Goal: Task Accomplishment & Management: Use online tool/utility

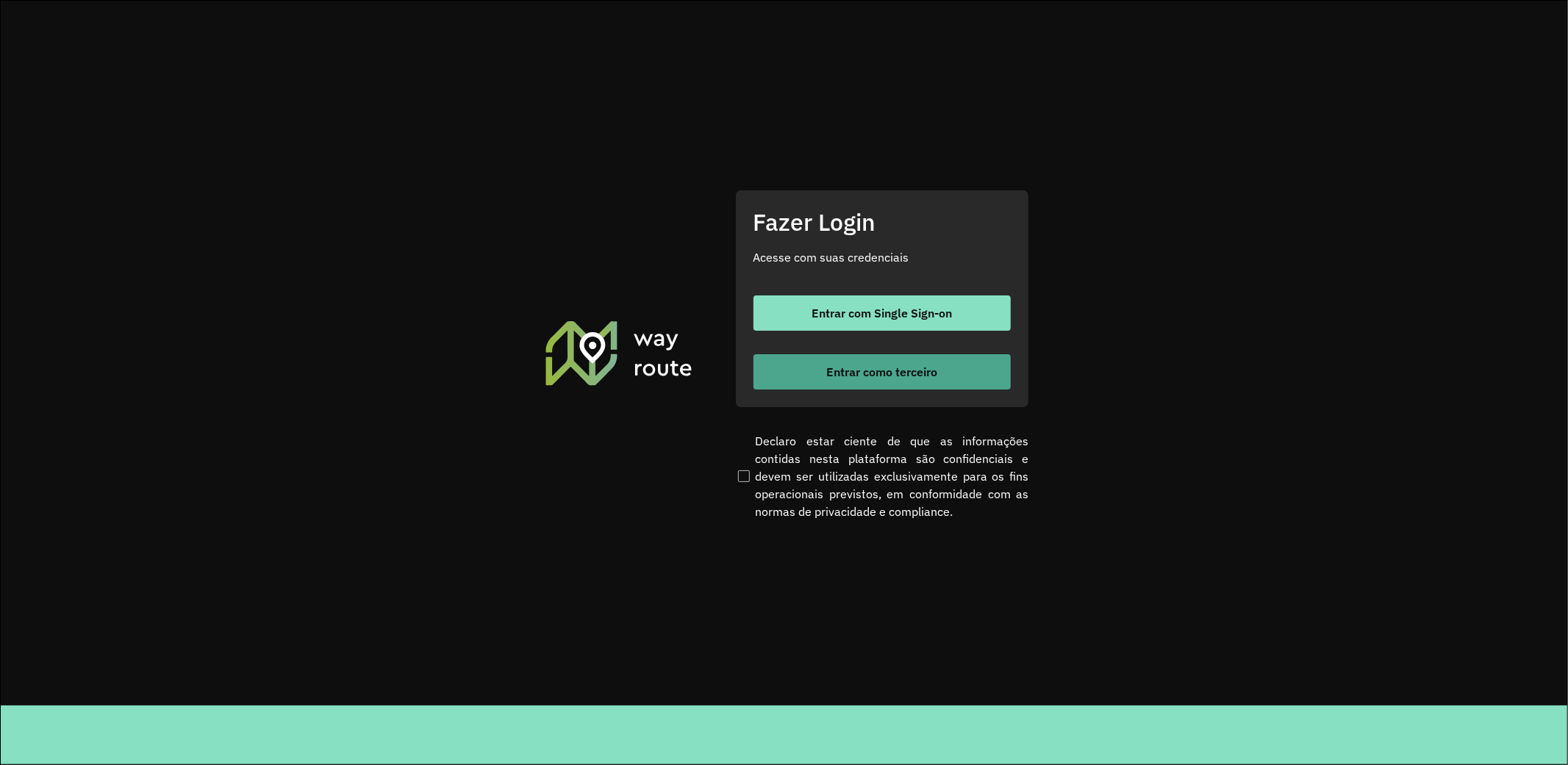
click at [864, 378] on span "Entrar como terceiro" at bounding box center [881, 372] width 111 height 12
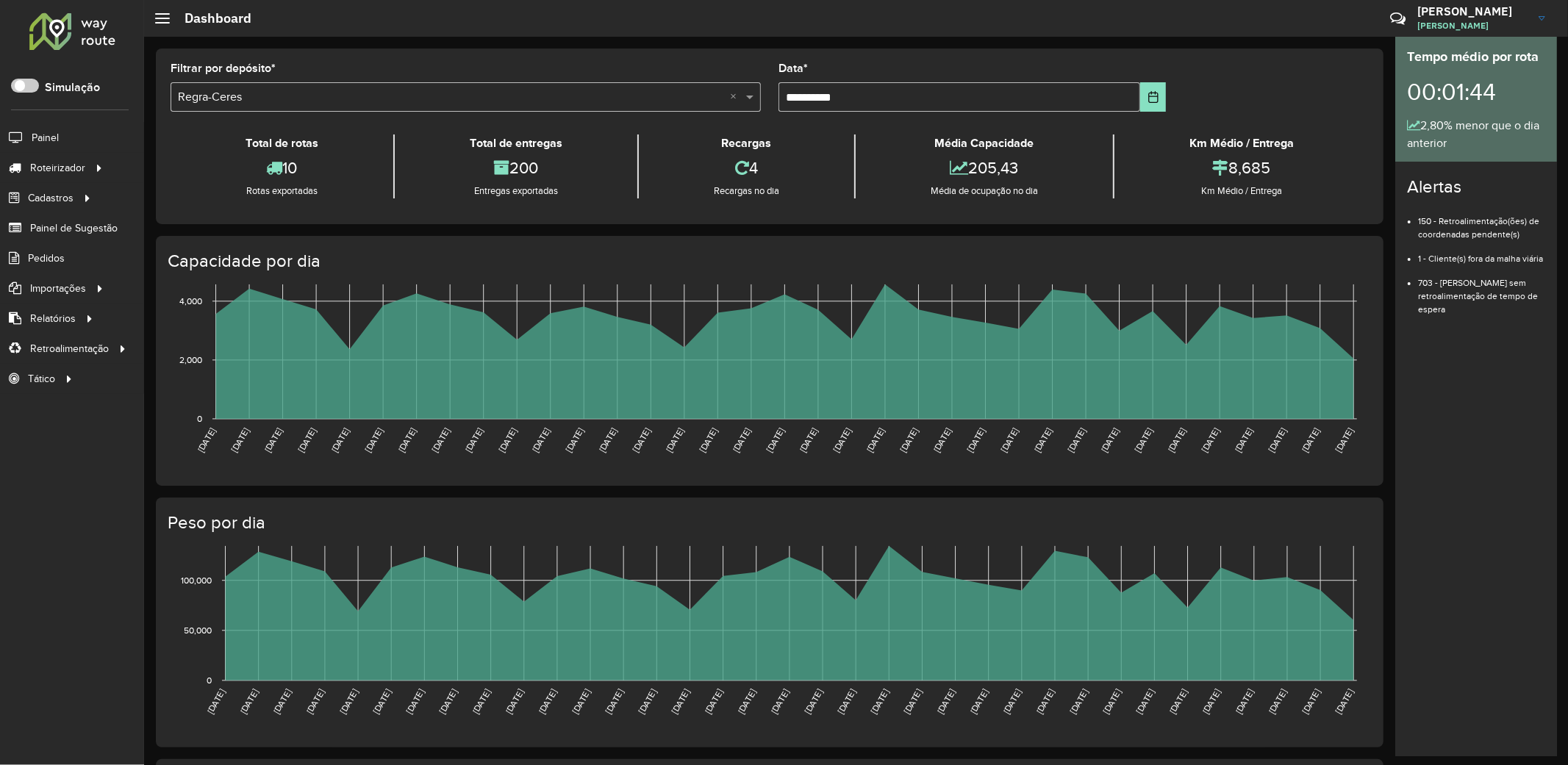
click at [633, 528] on h4 "Peso por dia" at bounding box center [768, 523] width 1201 height 21
click at [213, 165] on link "Entregas" at bounding box center [245, 167] width 180 height 29
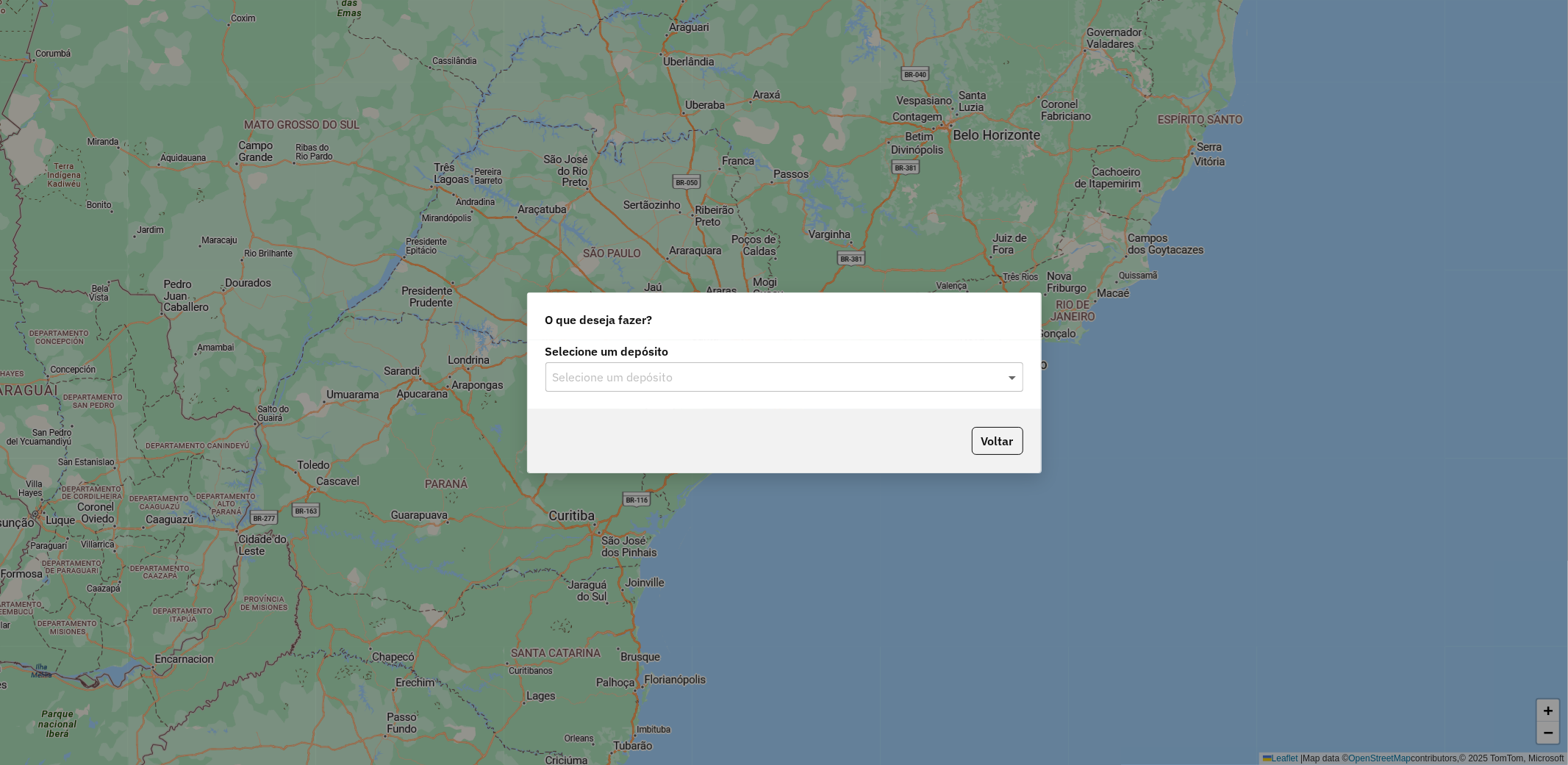
click at [1006, 381] on span at bounding box center [1014, 377] width 18 height 17
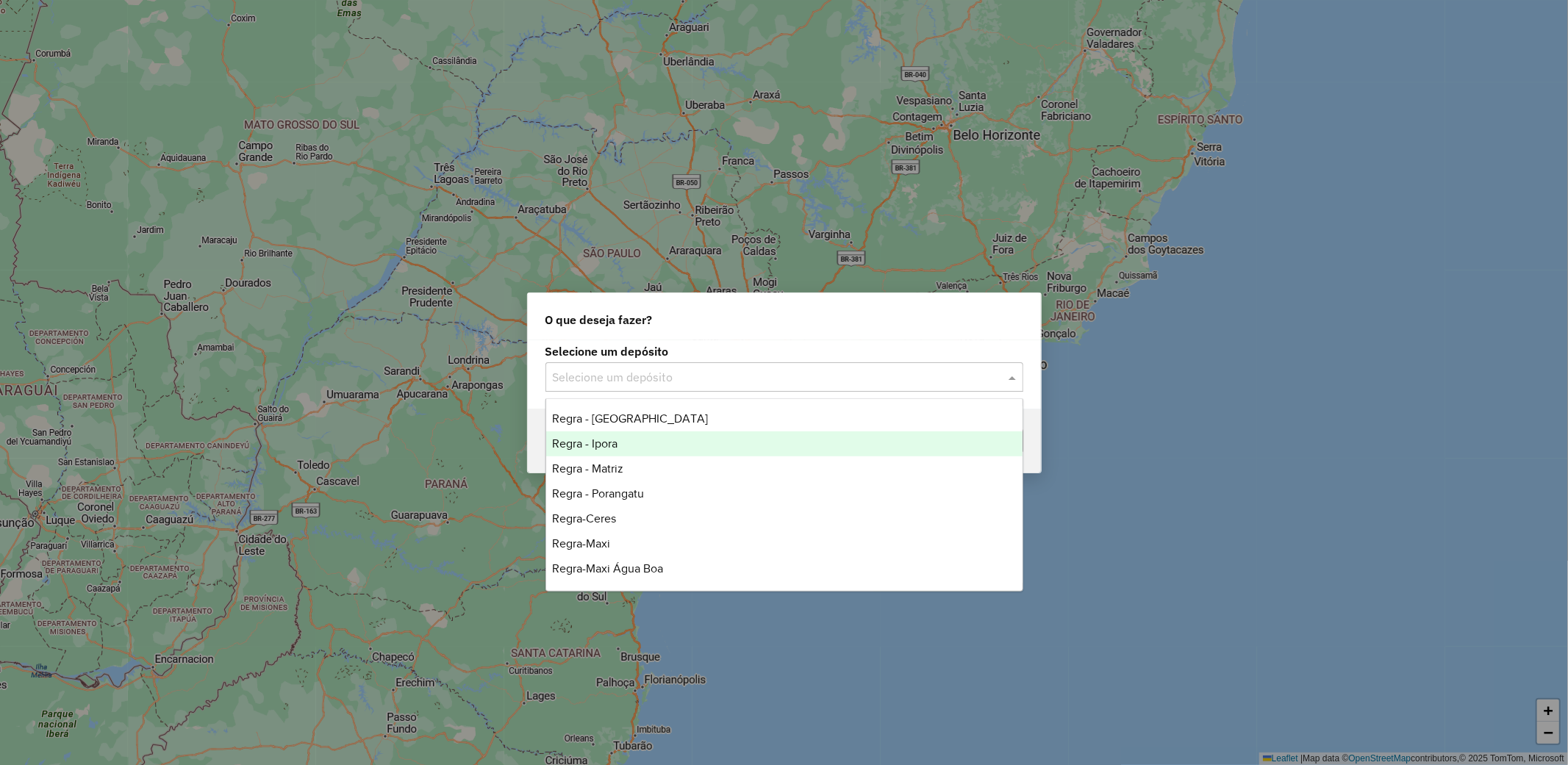
click at [605, 438] on span "Regra - Ipora" at bounding box center [585, 443] width 66 height 13
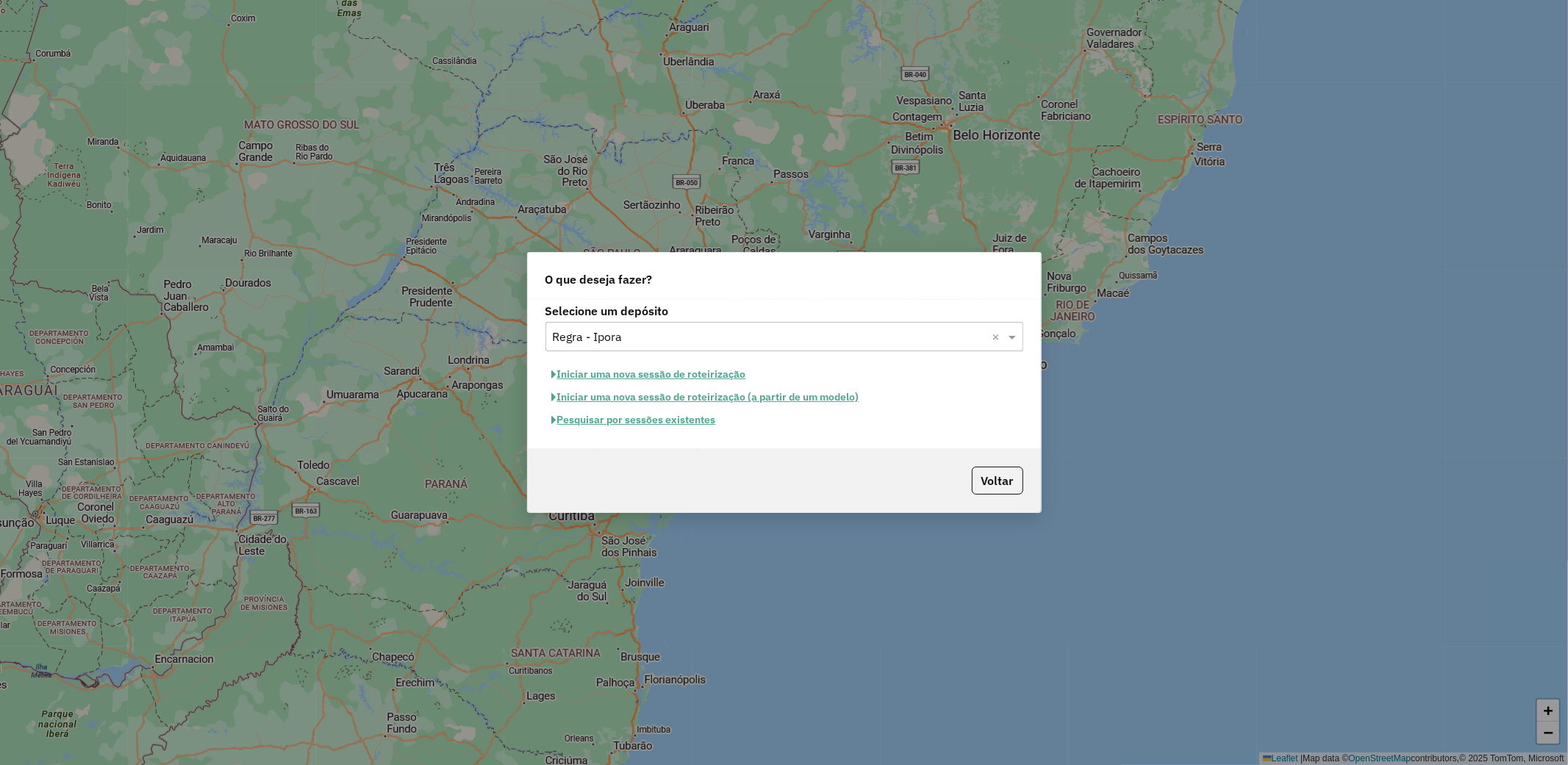
click at [675, 427] on button "Pesquisar por sessões existentes" at bounding box center [634, 420] width 177 height 23
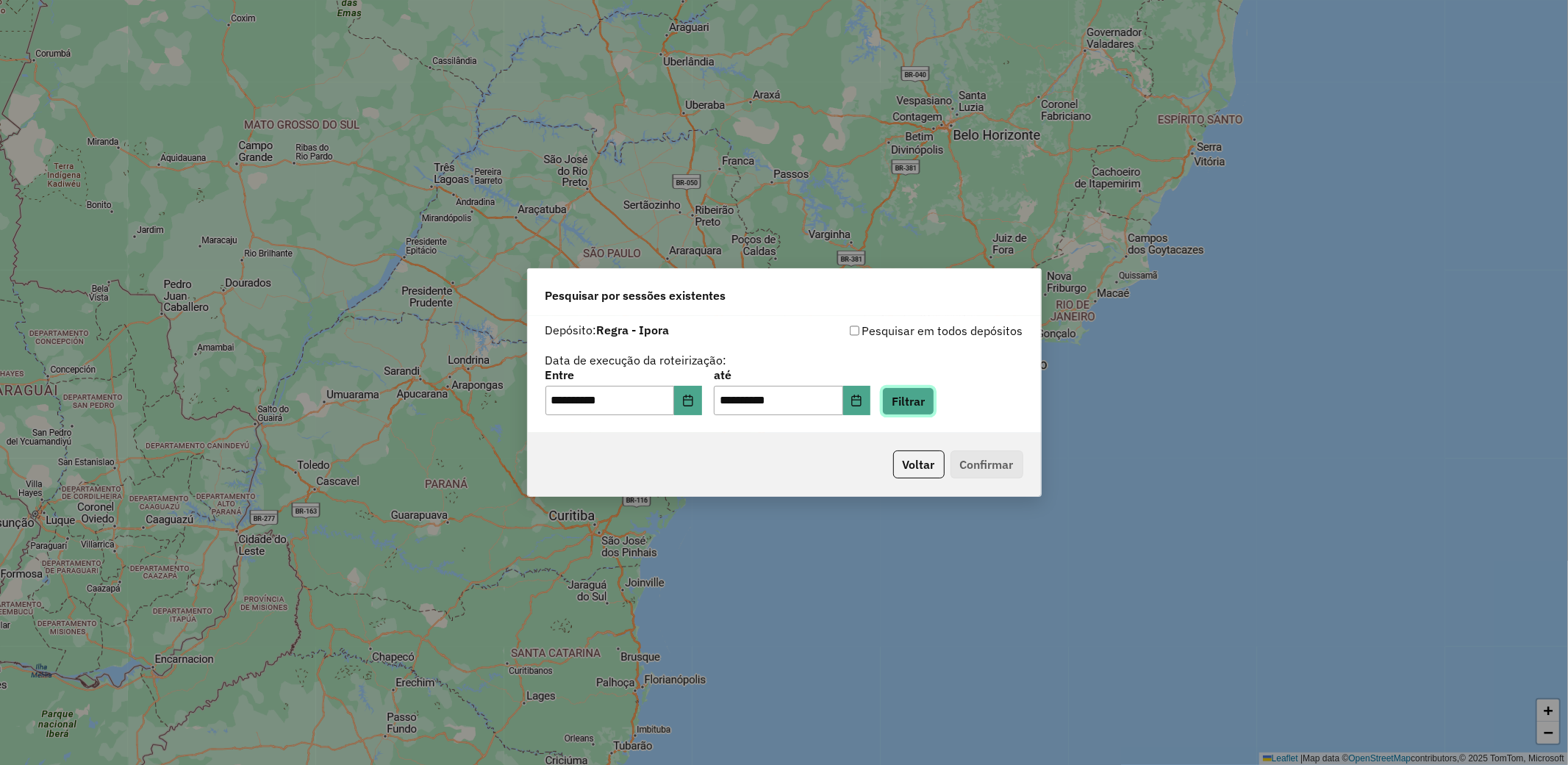
click at [934, 409] on button "Filtrar" at bounding box center [908, 401] width 52 height 28
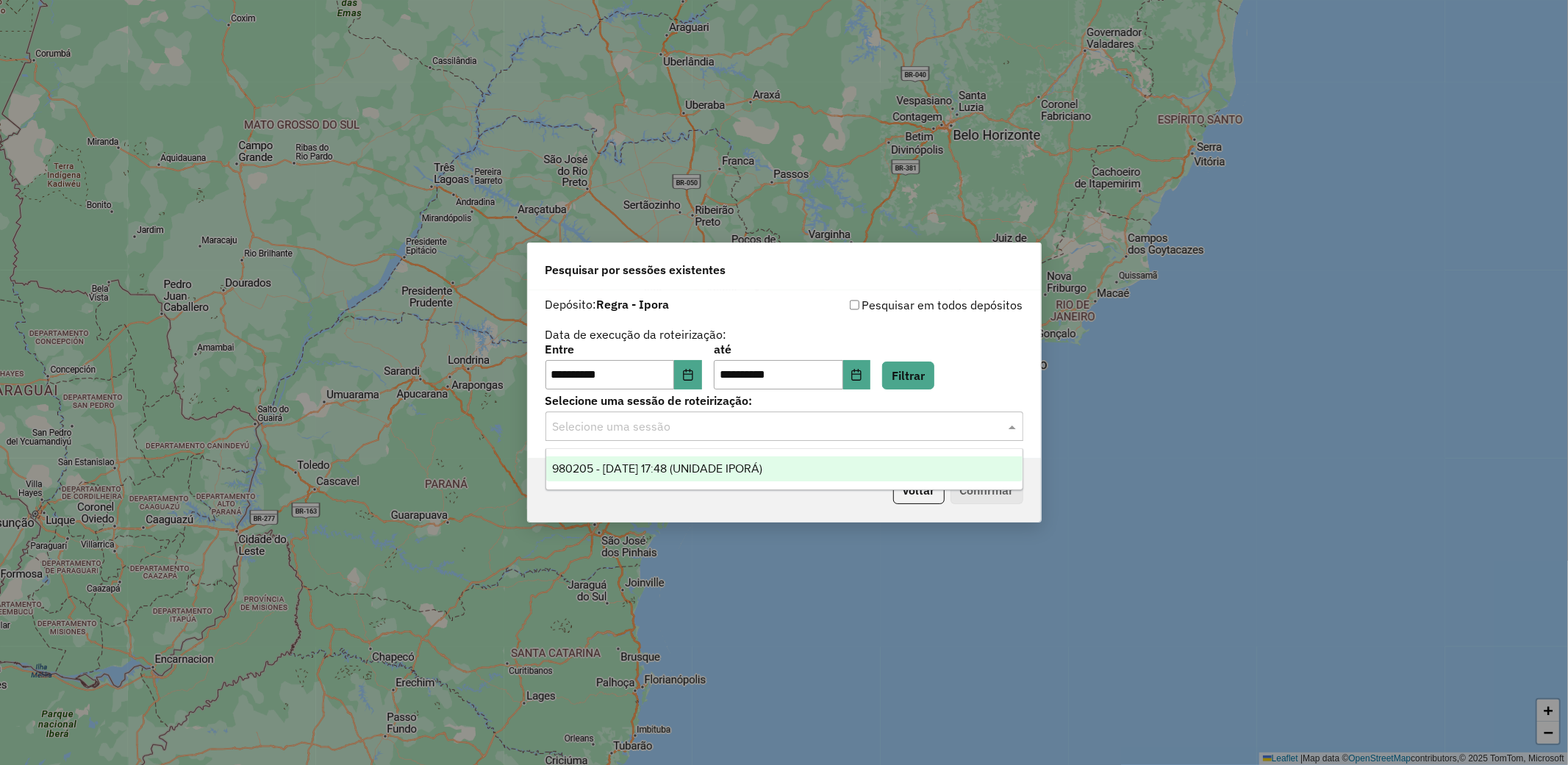
click at [934, 434] on input "text" at bounding box center [770, 427] width 434 height 17
click at [886, 467] on div "980205 - 18/08/2025 17:48 (UNIDADE IPORÁ)" at bounding box center [784, 468] width 477 height 25
click at [819, 427] on input "text" at bounding box center [770, 427] width 434 height 17
click at [986, 490] on button "Confirmar" at bounding box center [987, 490] width 73 height 28
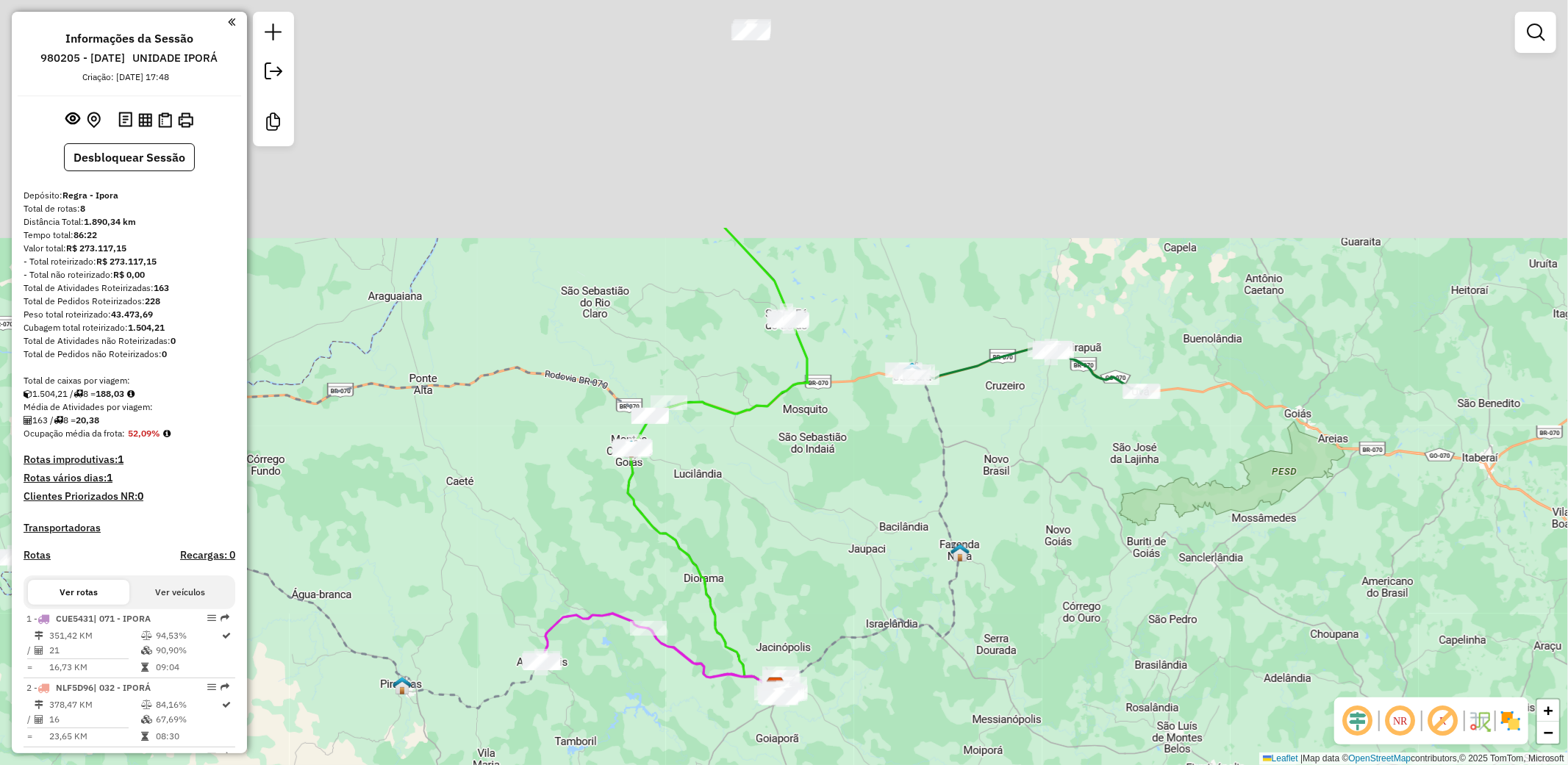
drag, startPoint x: 847, startPoint y: 171, endPoint x: 840, endPoint y: 476, distance: 305.1
click at [840, 476] on div "Janela de atendimento Grade de atendimento Capacidade Transportadoras Veículos …" at bounding box center [784, 382] width 1568 height 765
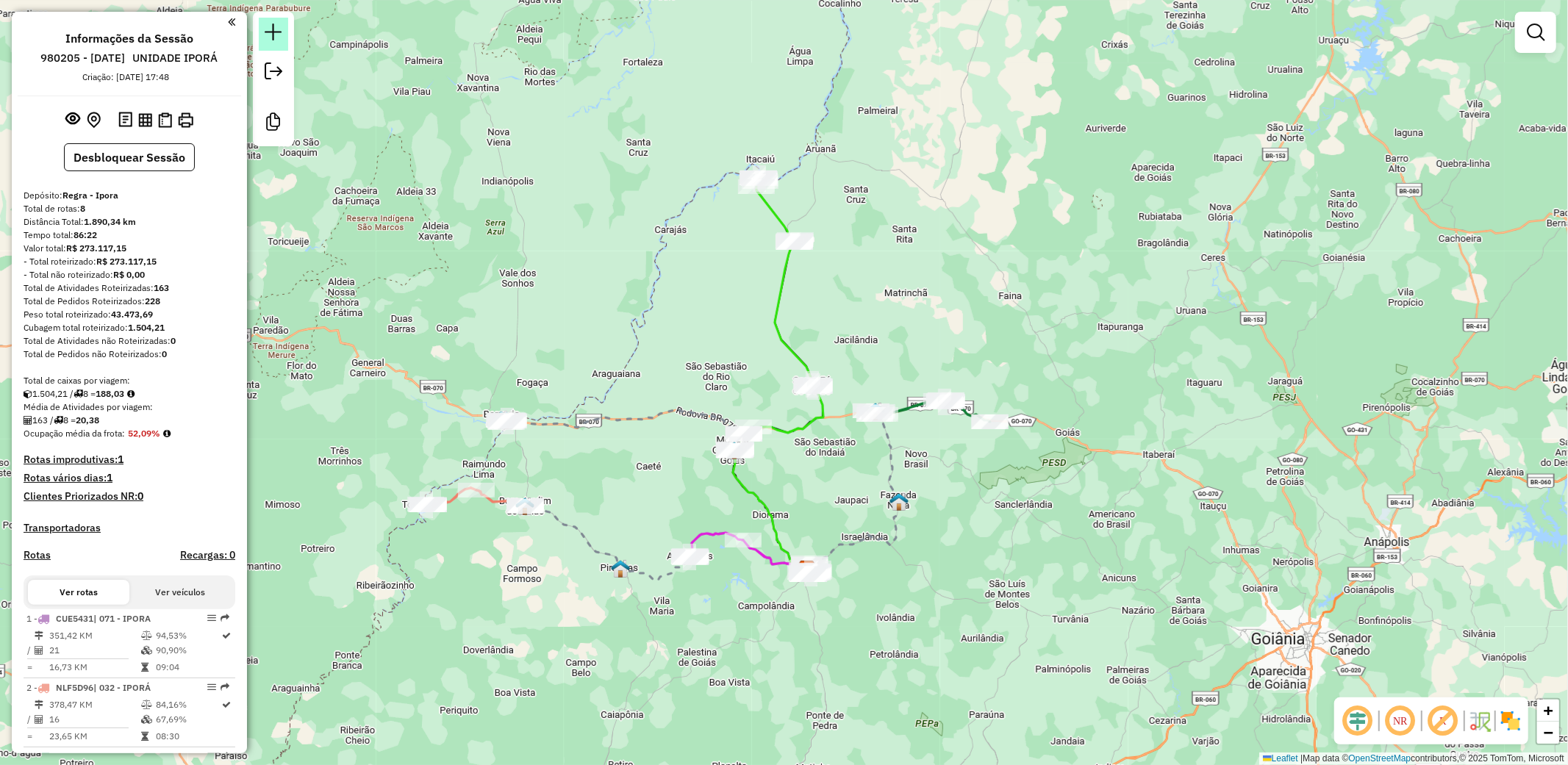
click at [278, 35] on em at bounding box center [273, 32] width 17 height 17
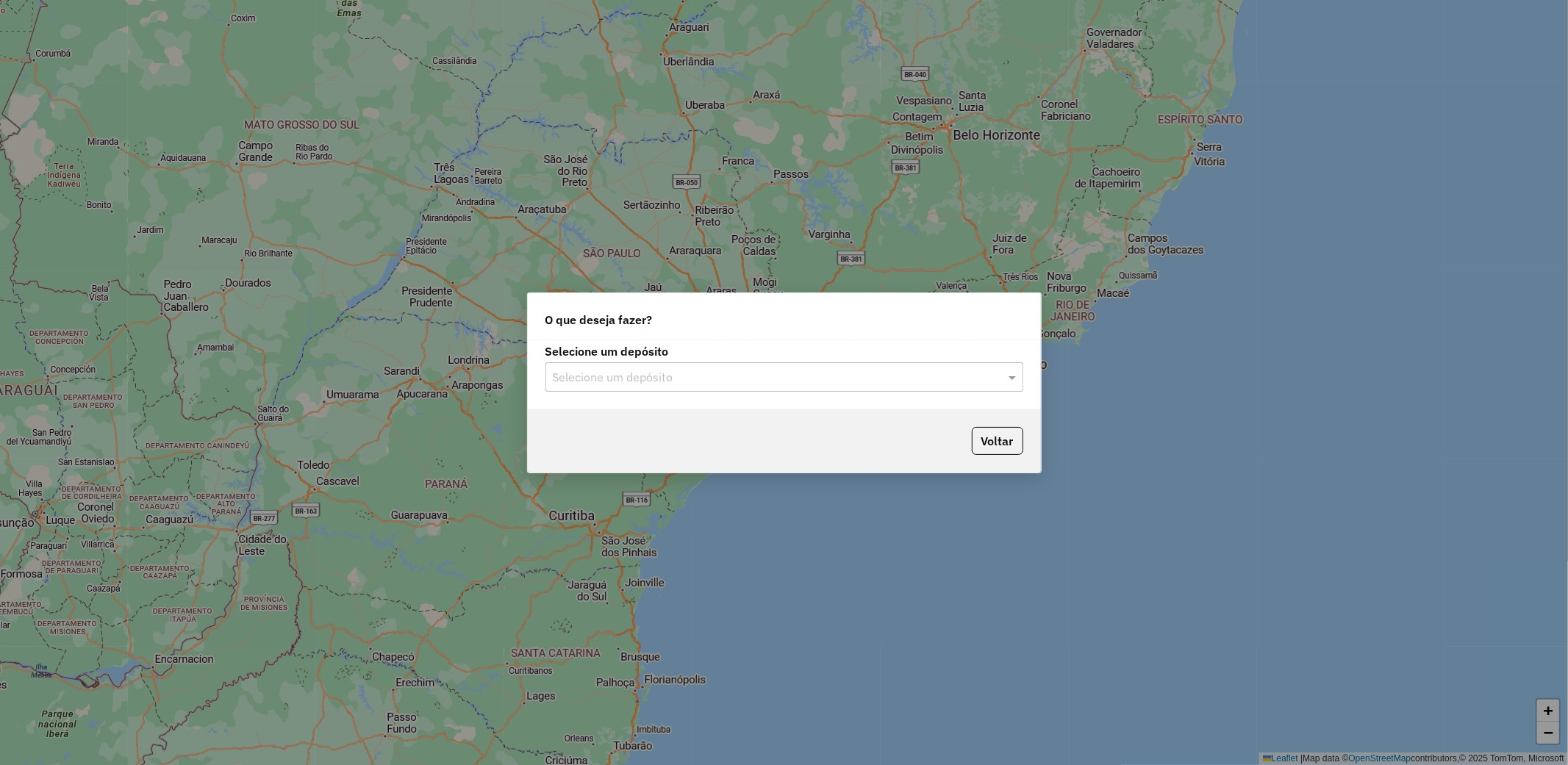
click at [699, 375] on input "text" at bounding box center [770, 378] width 434 height 17
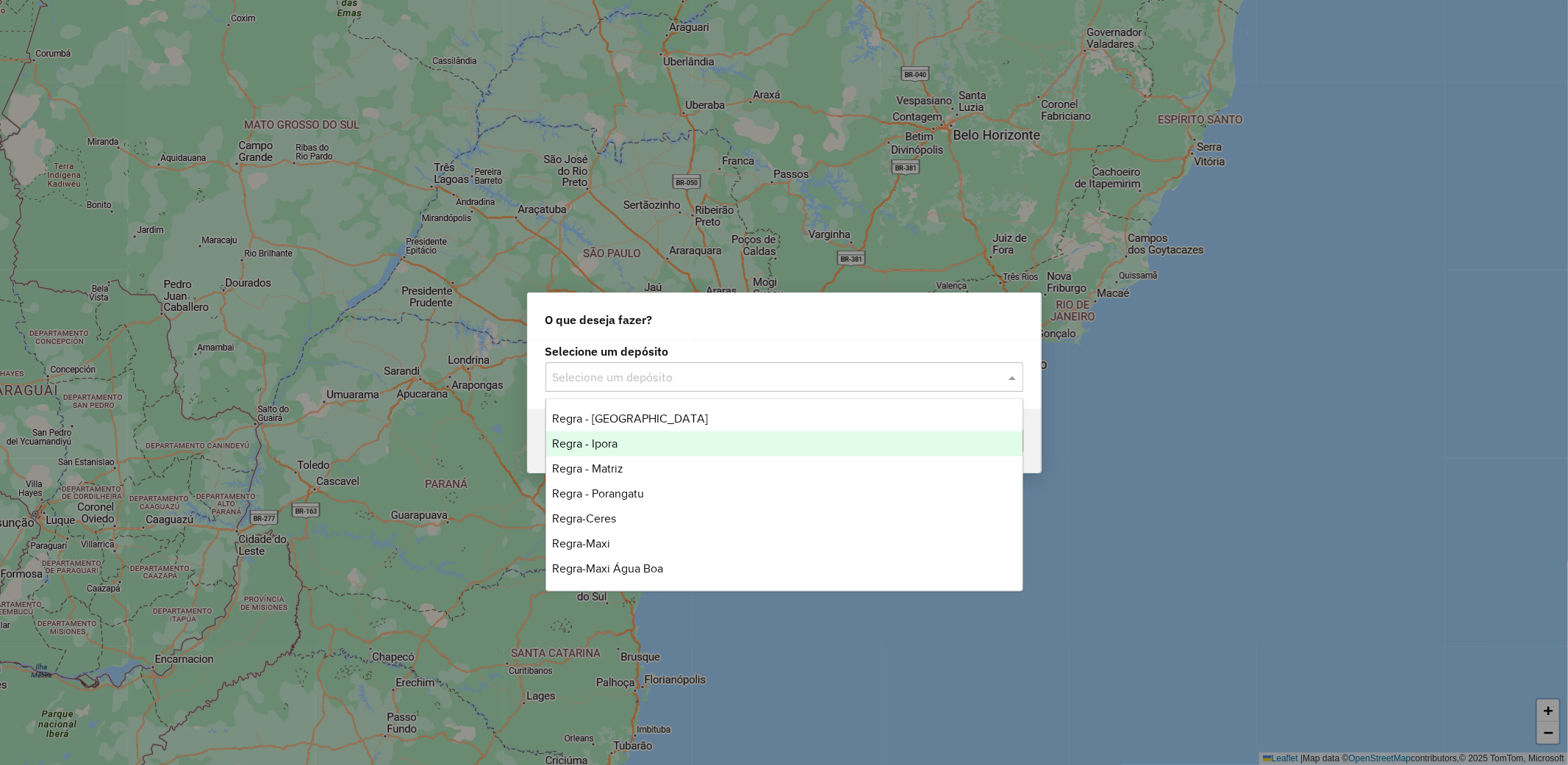
click at [655, 454] on div "Regra - Ipora" at bounding box center [784, 443] width 477 height 25
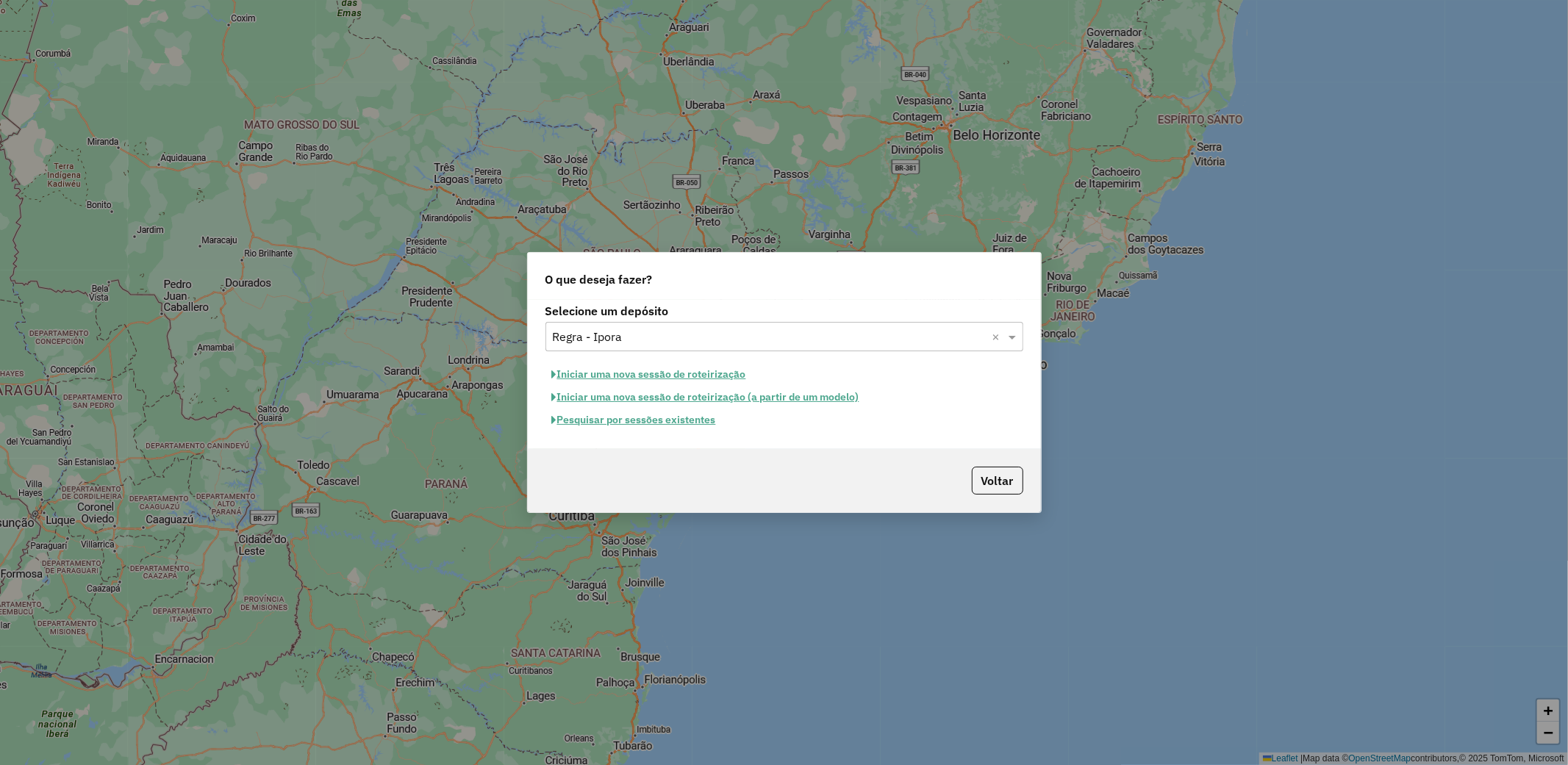
click at [687, 421] on button "Pesquisar por sessões existentes" at bounding box center [634, 420] width 177 height 23
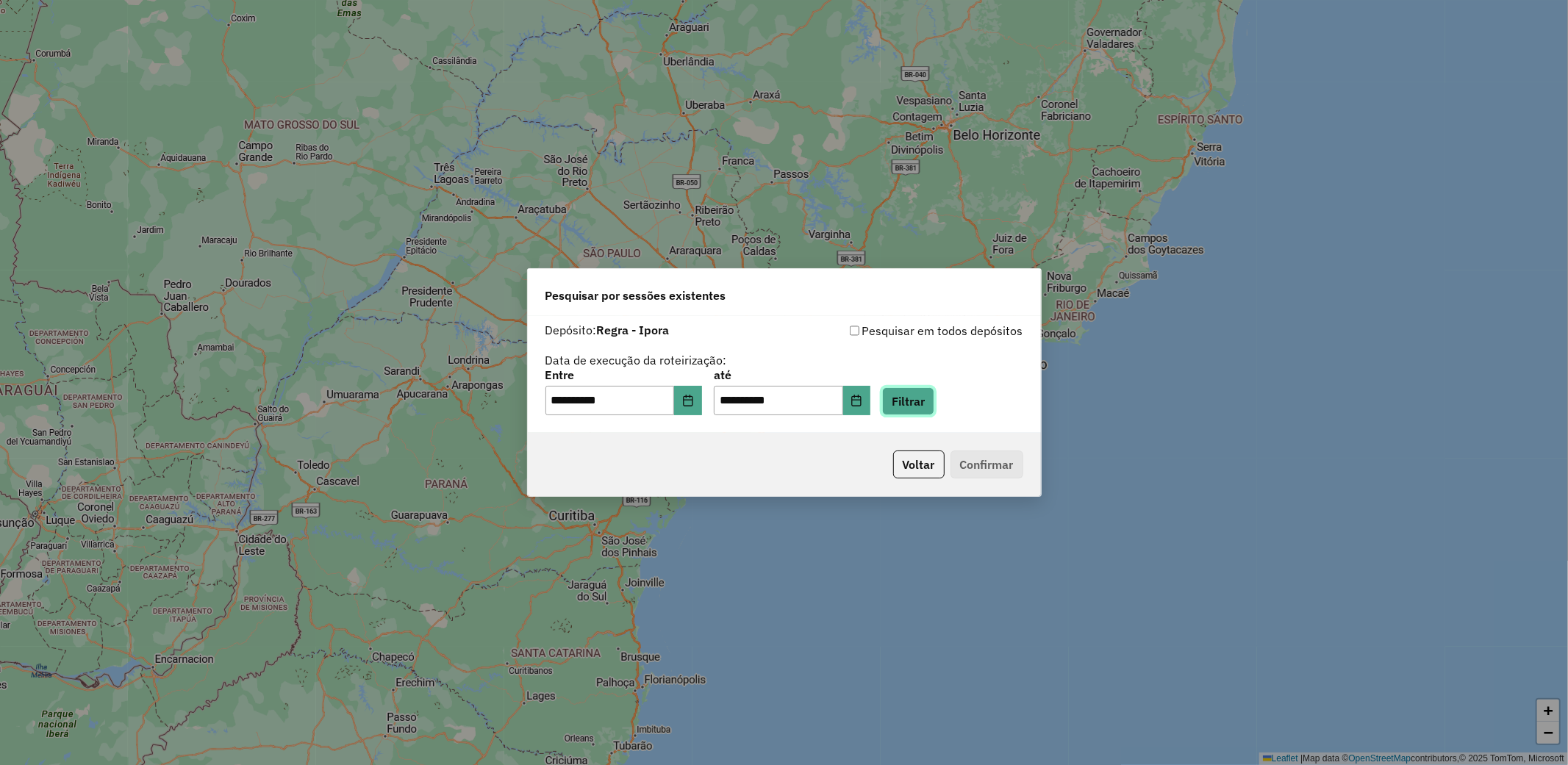
click at [934, 400] on button "Filtrar" at bounding box center [908, 401] width 52 height 28
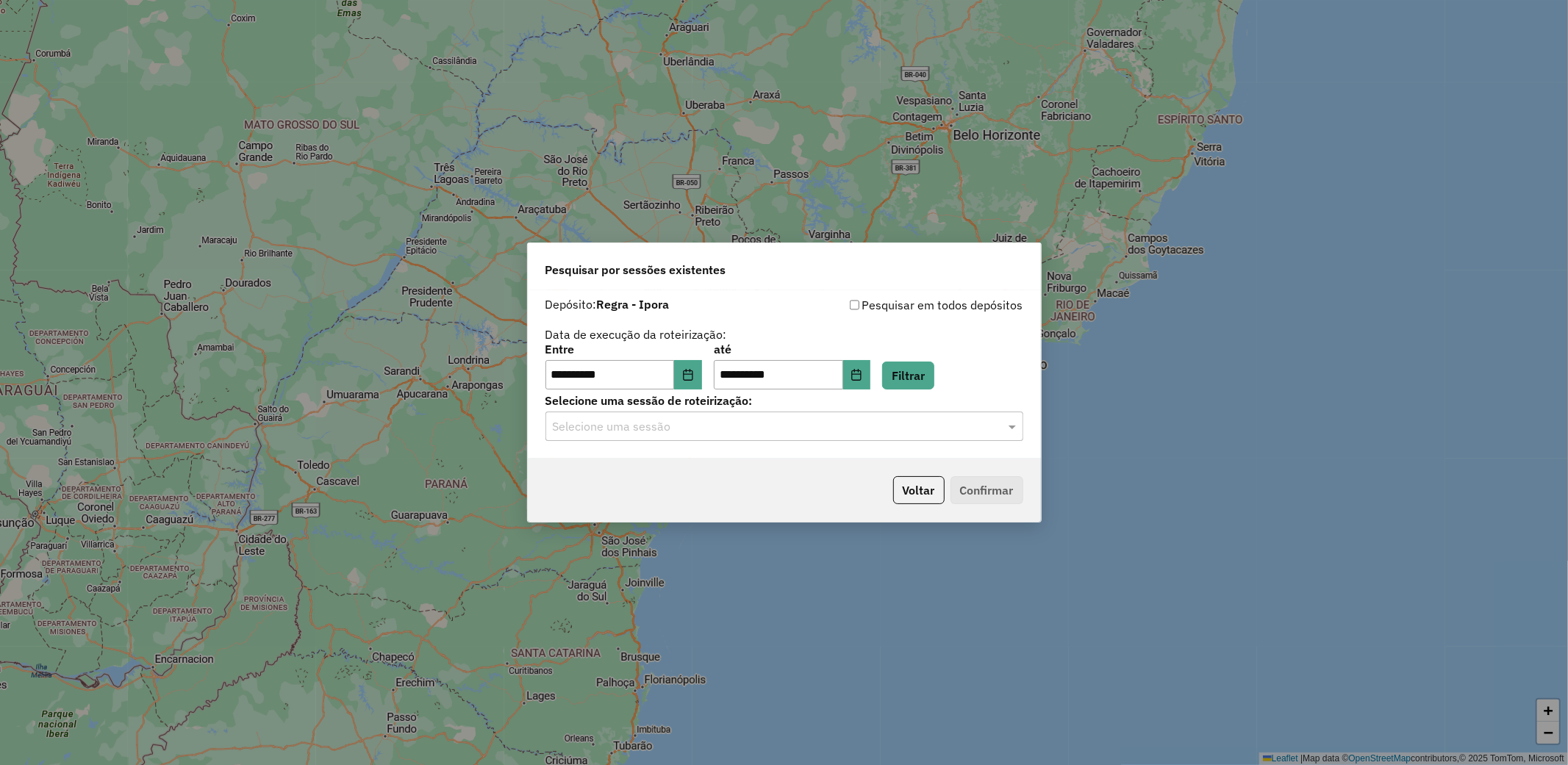
click at [943, 421] on input "text" at bounding box center [770, 427] width 434 height 17
click at [827, 460] on div "980205 - 18/08/2025 17:48 (UNIDADE IPORÁ)" at bounding box center [784, 468] width 477 height 25
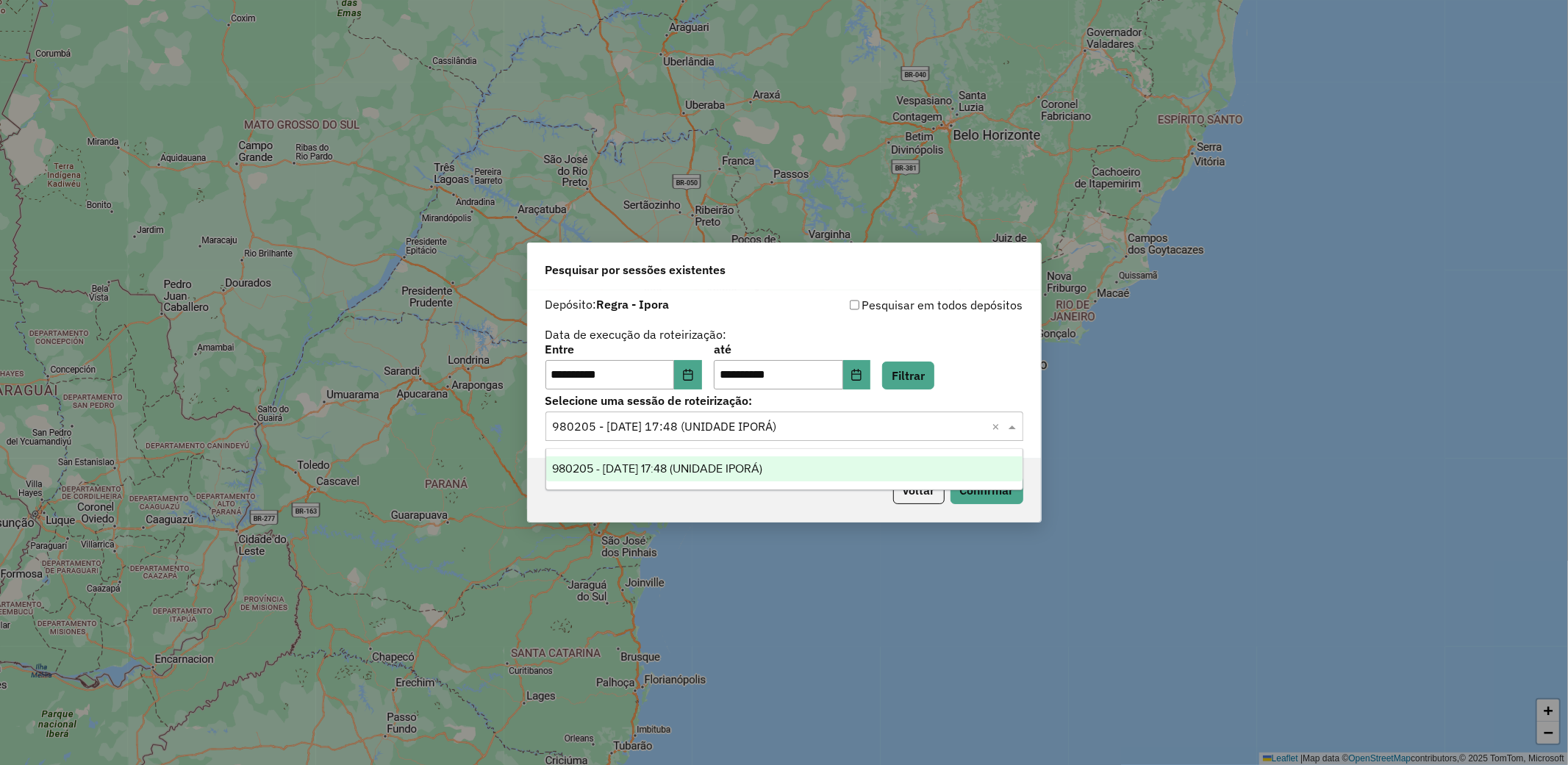
click at [950, 421] on input "text" at bounding box center [770, 427] width 434 height 17
click at [922, 274] on div "Pesquisar por sessões existentes" at bounding box center [784, 267] width 513 height 47
click at [934, 365] on button "Filtrar" at bounding box center [908, 375] width 52 height 28
click at [1015, 431] on span at bounding box center [1014, 426] width 18 height 17
click at [862, 371] on icon "Choose Date" at bounding box center [857, 375] width 10 height 12
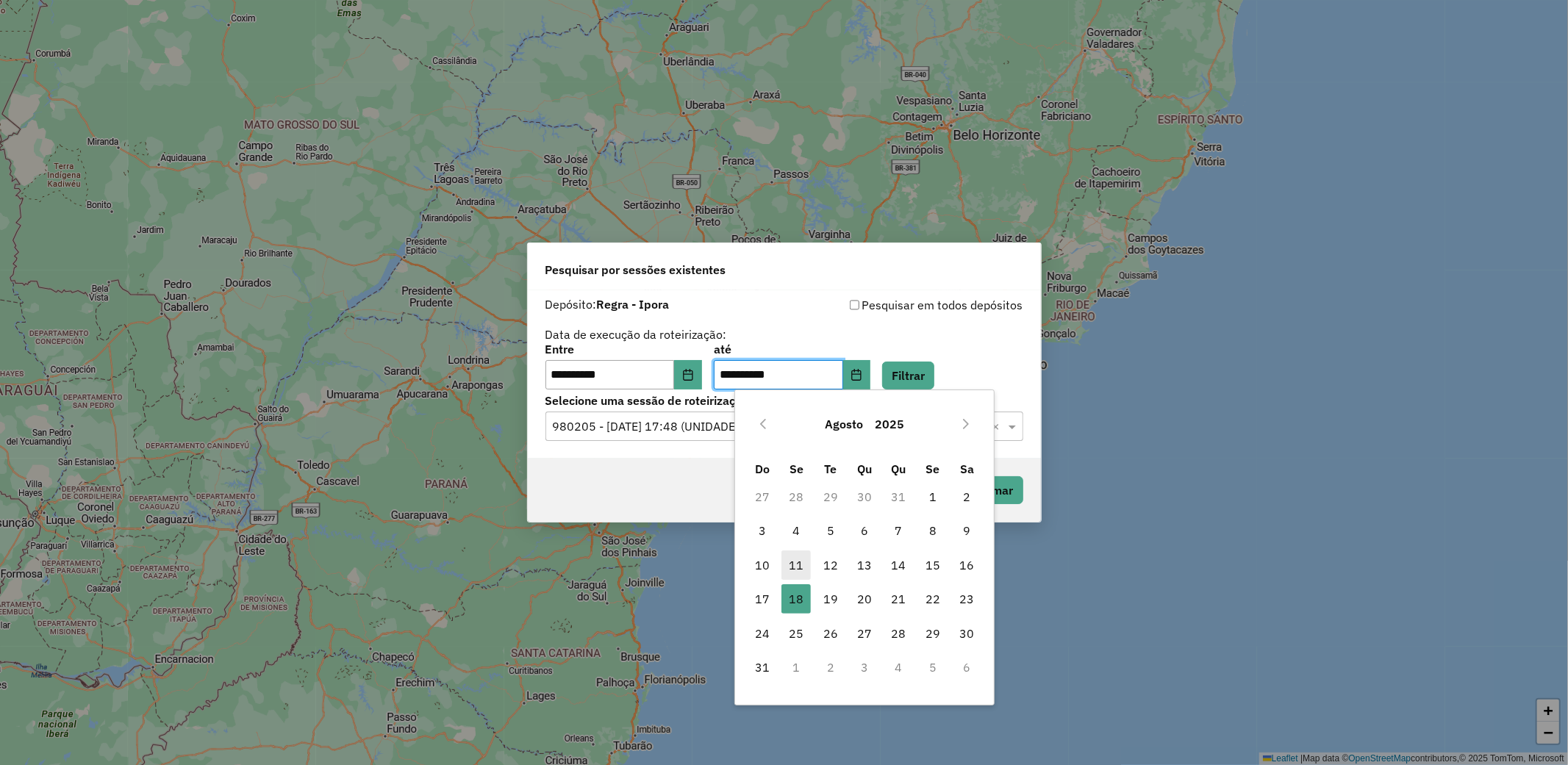
click at [801, 563] on span "11" at bounding box center [796, 565] width 29 height 29
type input "**********"
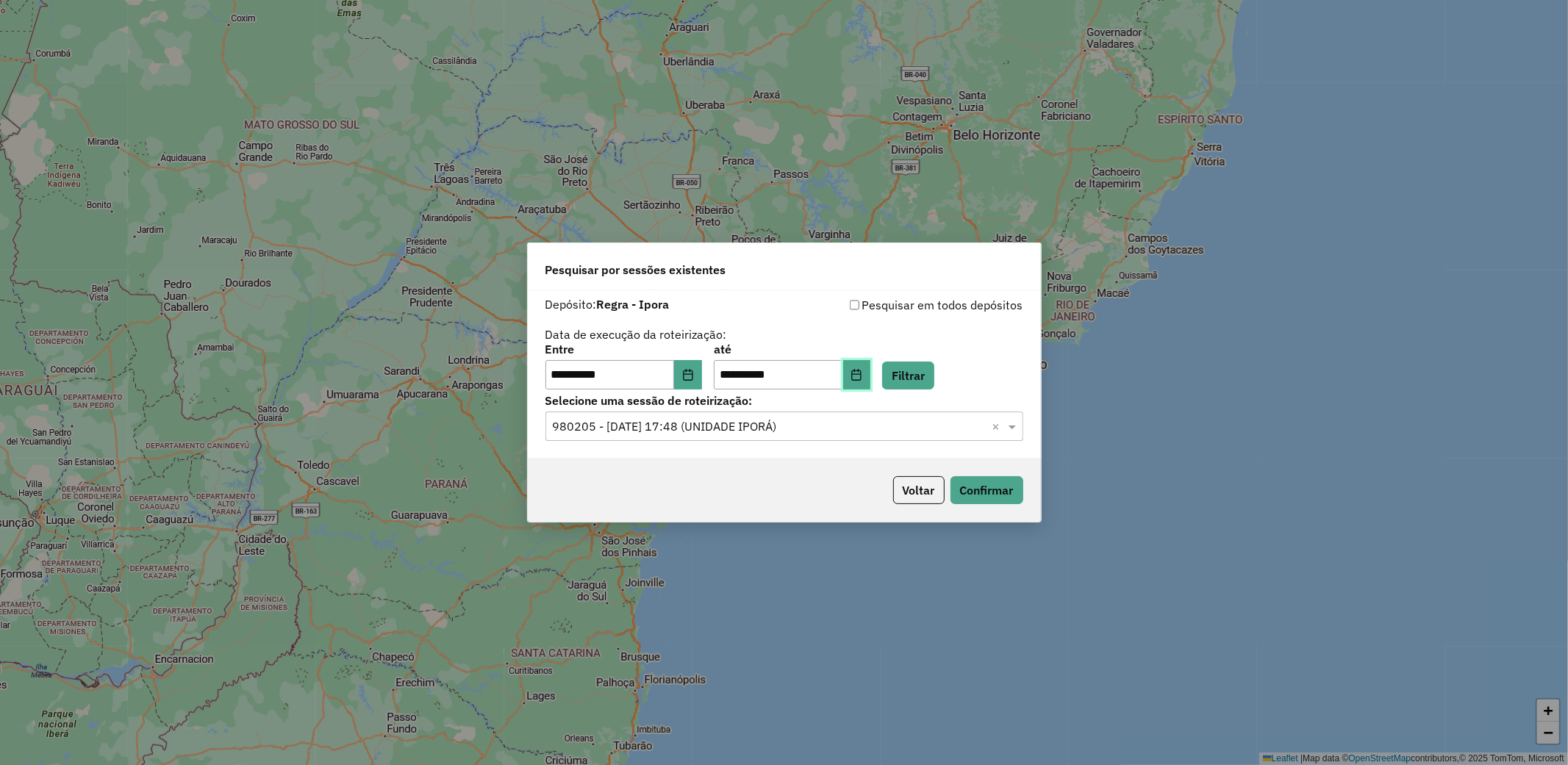
click at [862, 372] on icon "Choose Date" at bounding box center [857, 375] width 10 height 12
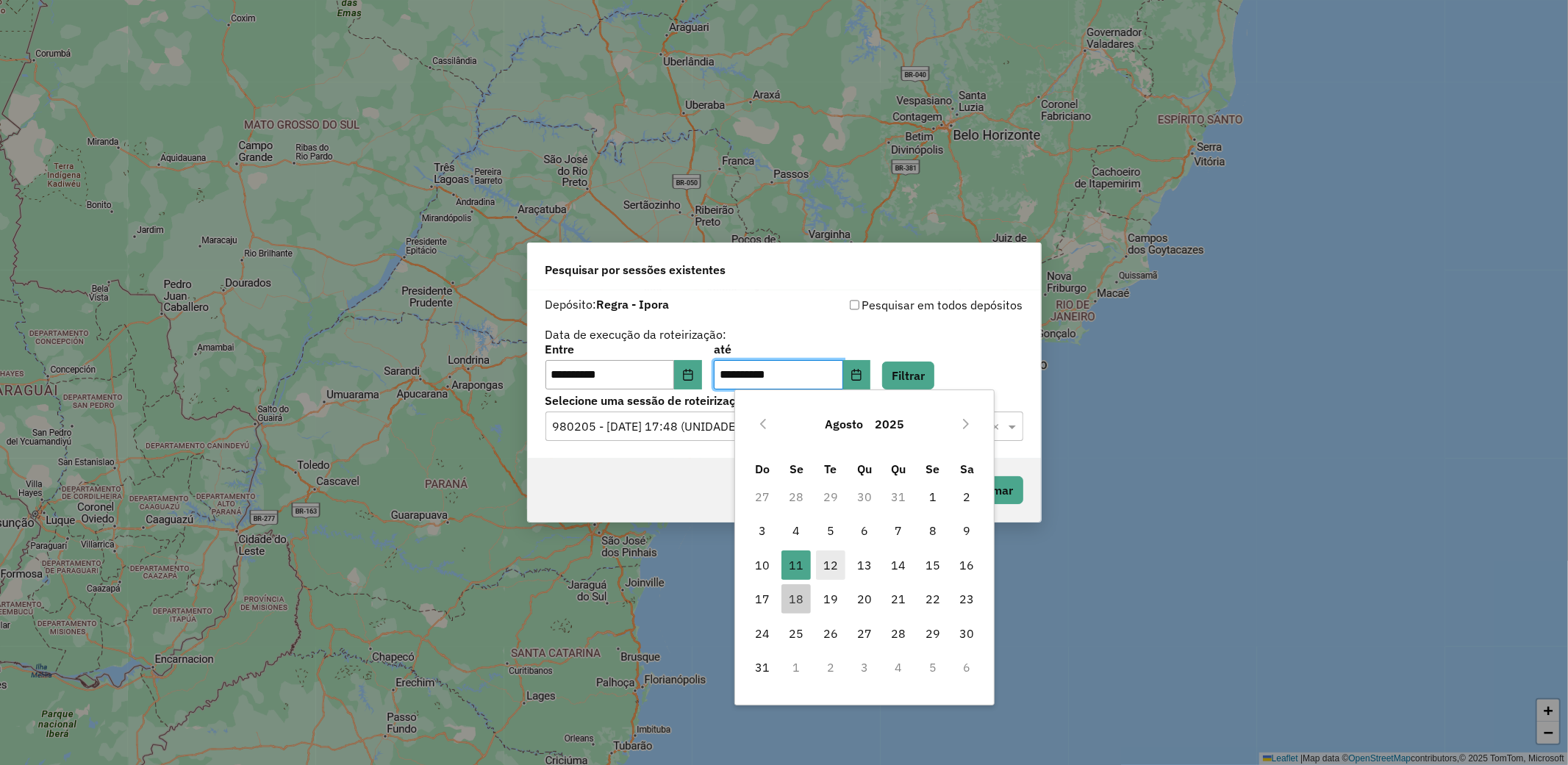
click at [829, 565] on span "12" at bounding box center [830, 565] width 29 height 29
type input "**********"
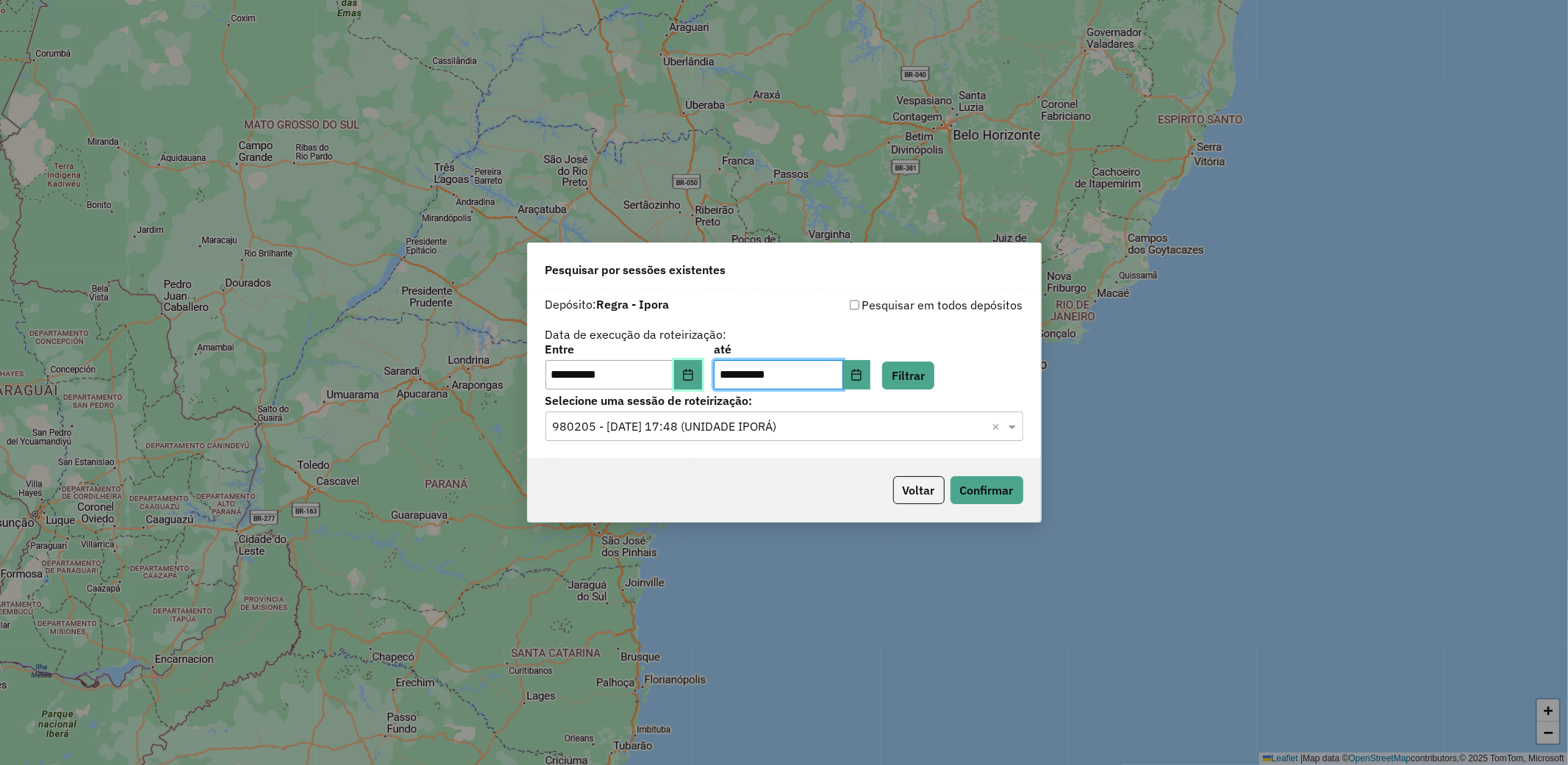
click at [694, 372] on icon "Choose Date" at bounding box center [688, 375] width 12 height 12
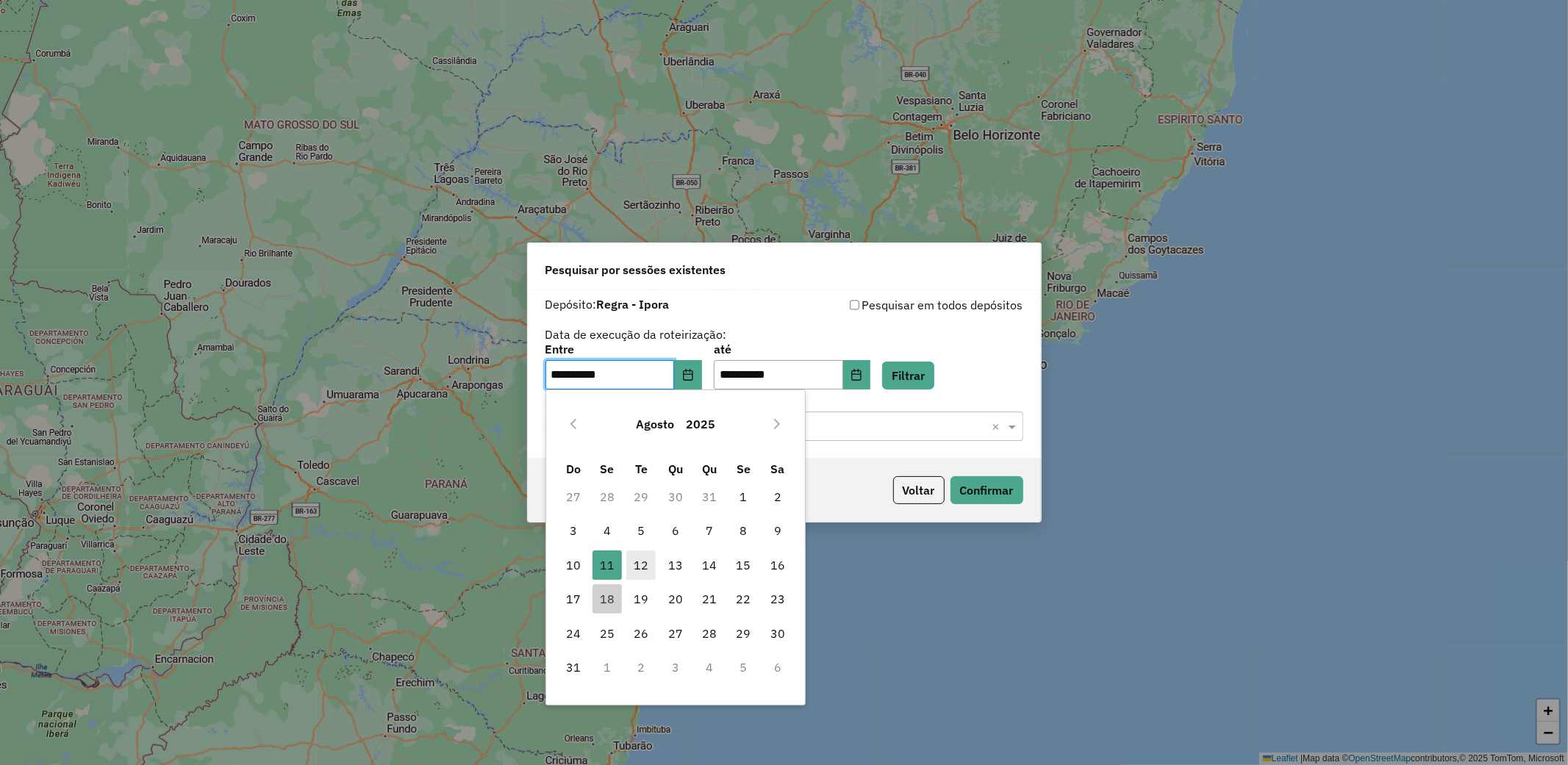
click at [643, 561] on span "12" at bounding box center [640, 565] width 29 height 29
type input "**********"
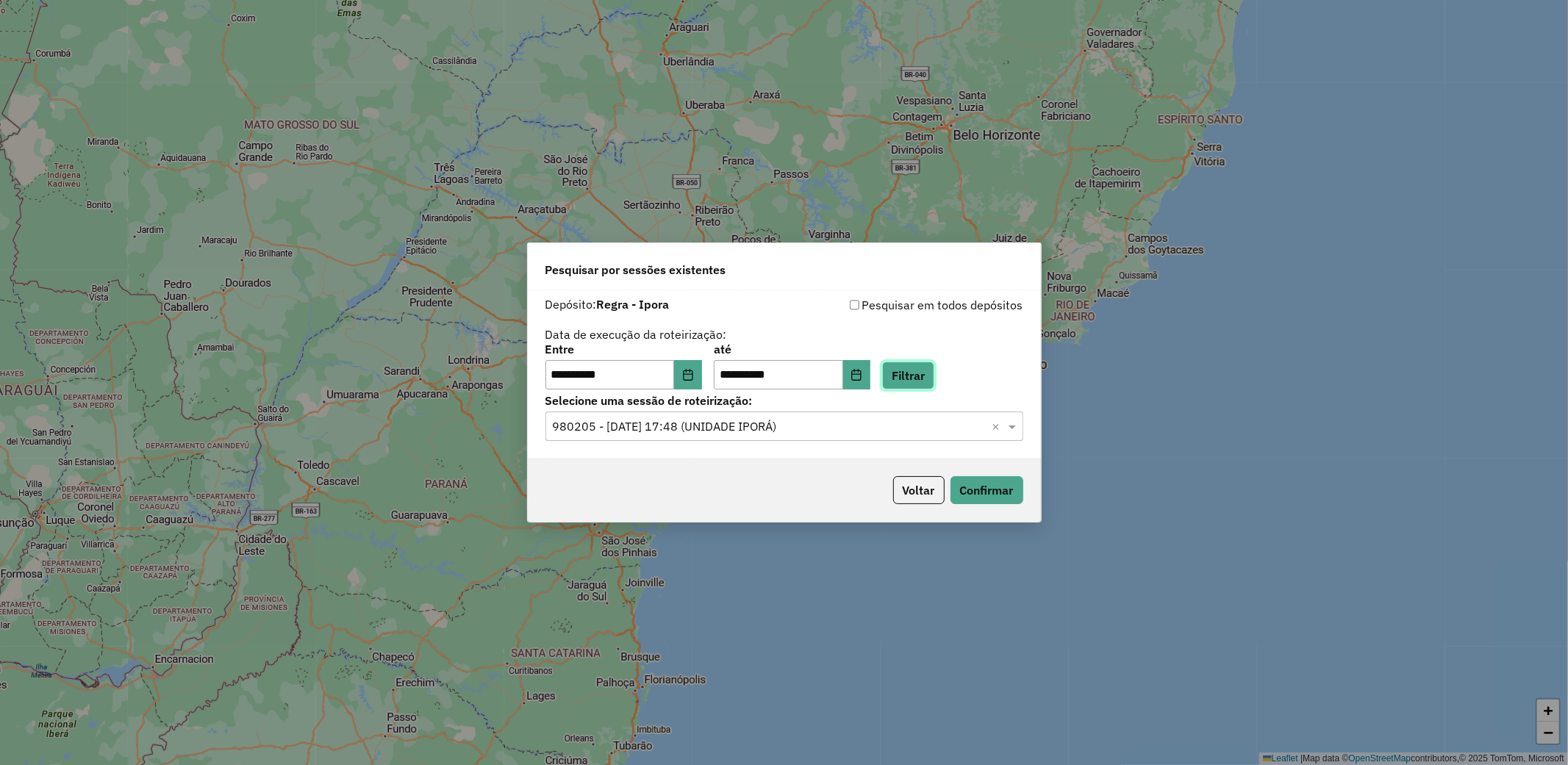
click at [934, 366] on button "Filtrar" at bounding box center [908, 375] width 52 height 28
click at [943, 425] on input "text" at bounding box center [770, 427] width 434 height 17
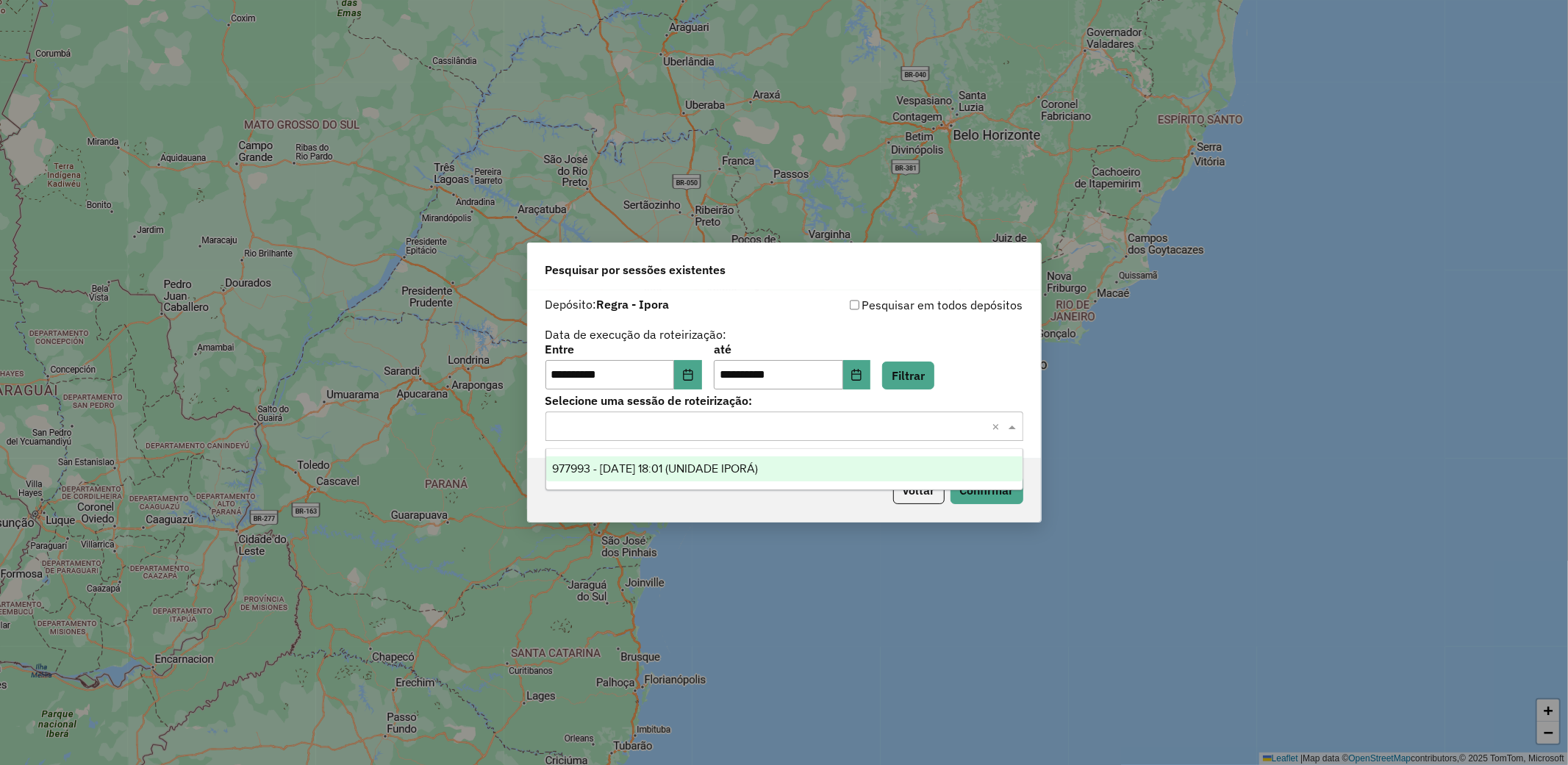
click at [805, 475] on div "977993 - 12/08/2025 18:01 (UNIDADE IPORÁ)" at bounding box center [784, 468] width 477 height 25
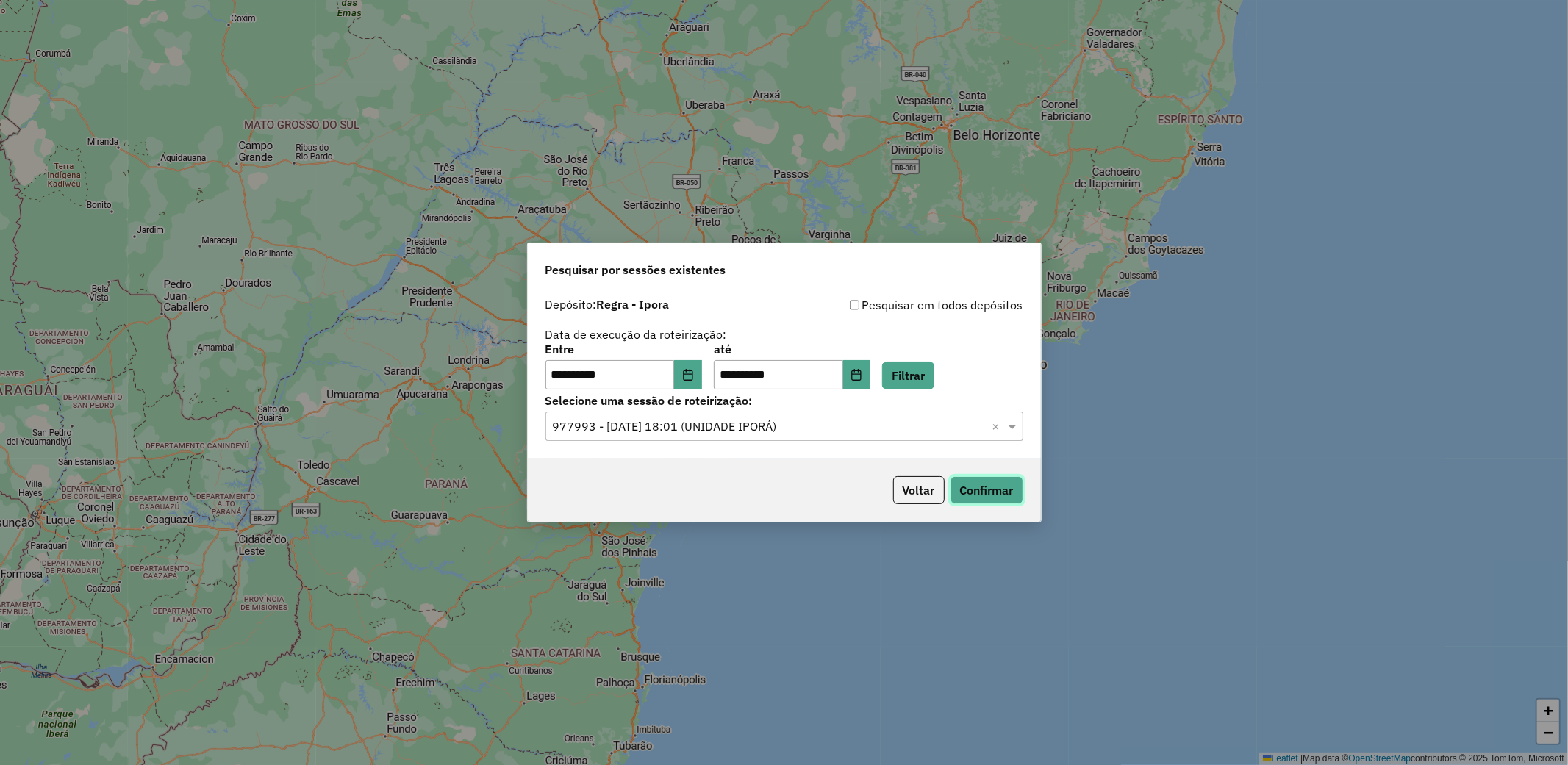
click at [1008, 497] on button "Confirmar" at bounding box center [987, 490] width 73 height 28
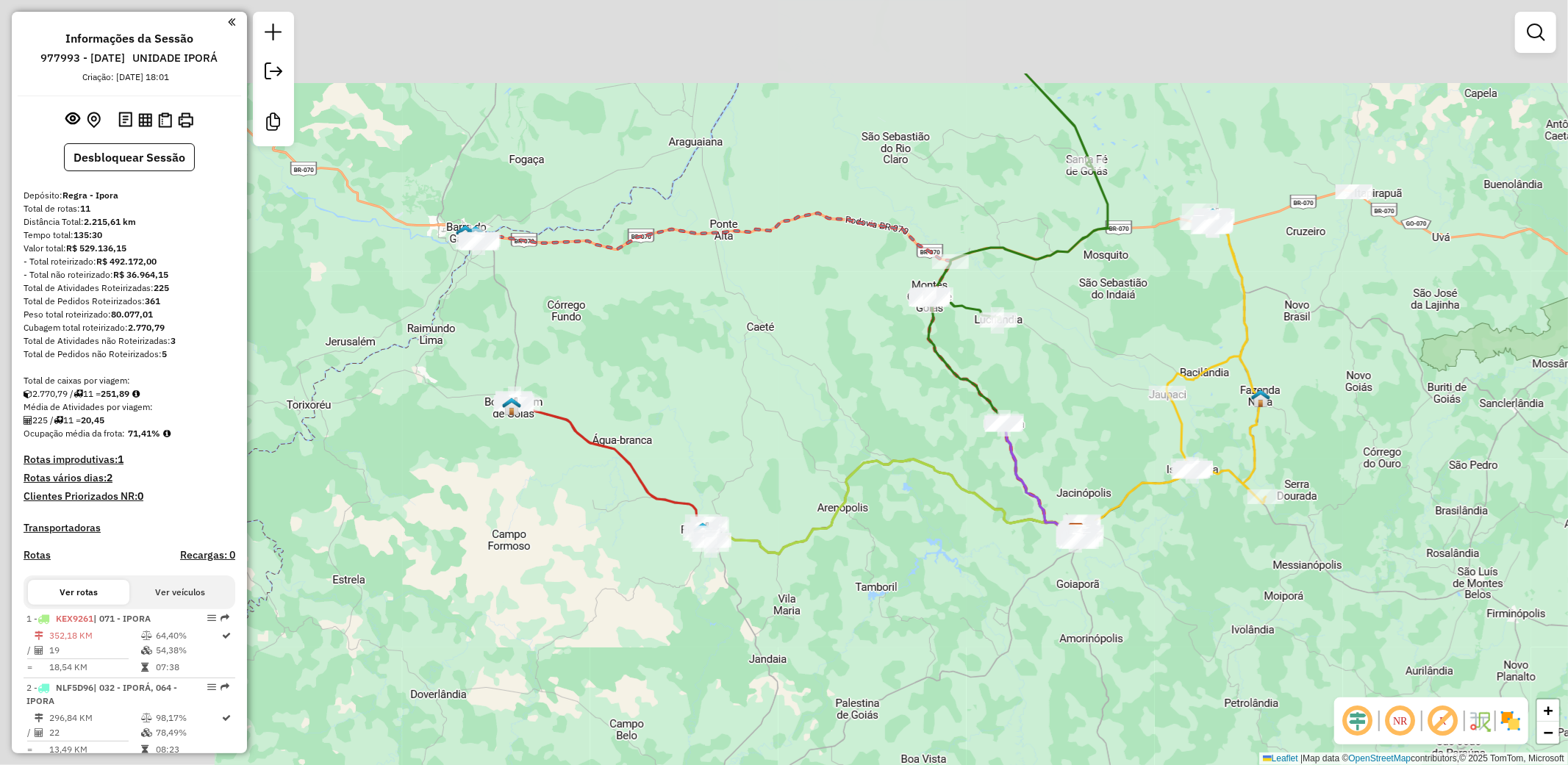
drag, startPoint x: 547, startPoint y: 221, endPoint x: 846, endPoint y: 373, distance: 335.4
click at [846, 373] on div "Janela de atendimento Grade de atendimento Capacidade Transportadoras Veículos …" at bounding box center [784, 382] width 1568 height 765
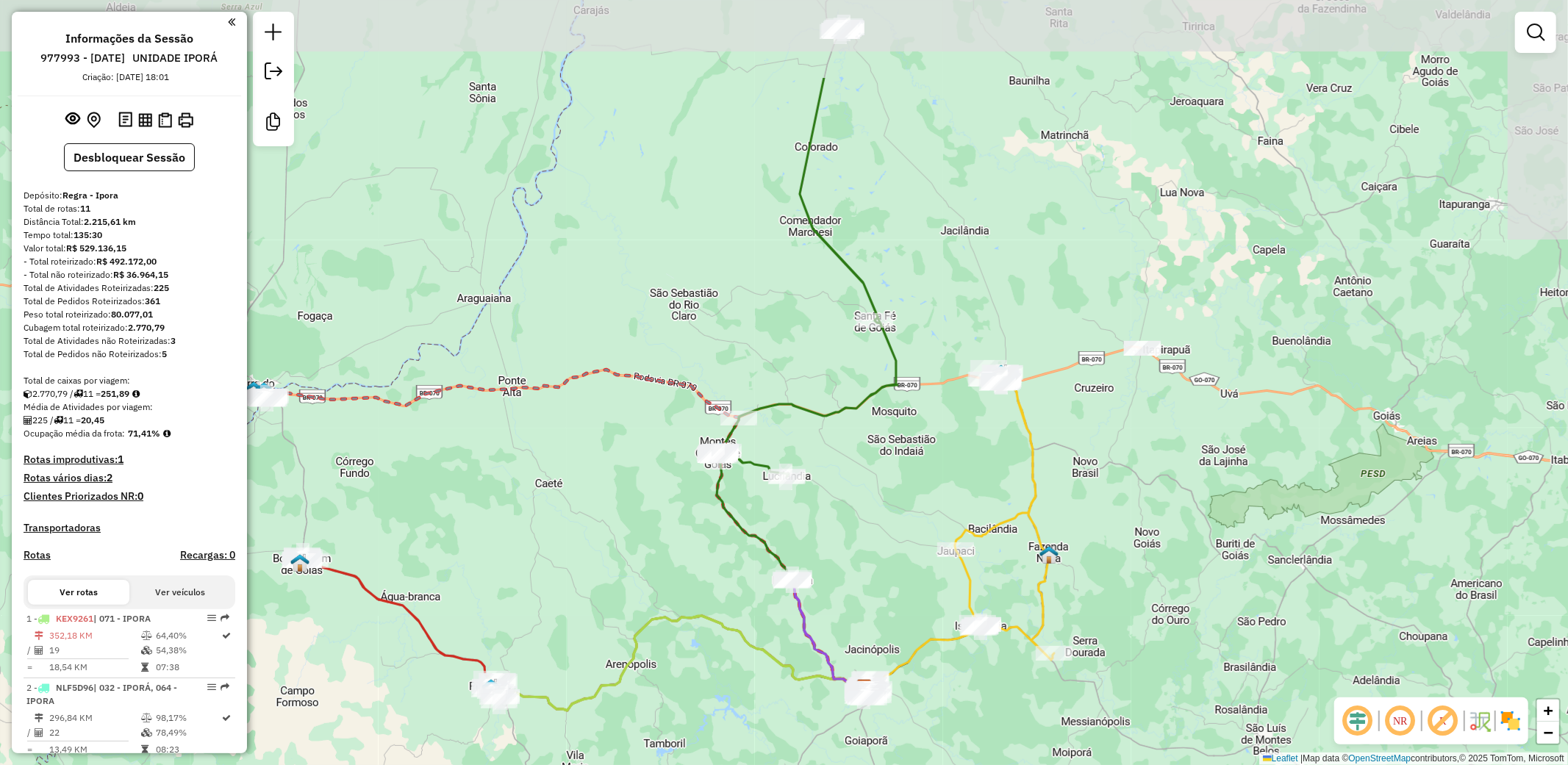
drag, startPoint x: 1309, startPoint y: 313, endPoint x: 1090, endPoint y: 467, distance: 267.7
click at [1090, 467] on div "Janela de atendimento Grade de atendimento Capacidade Transportadoras Veículos …" at bounding box center [784, 382] width 1568 height 765
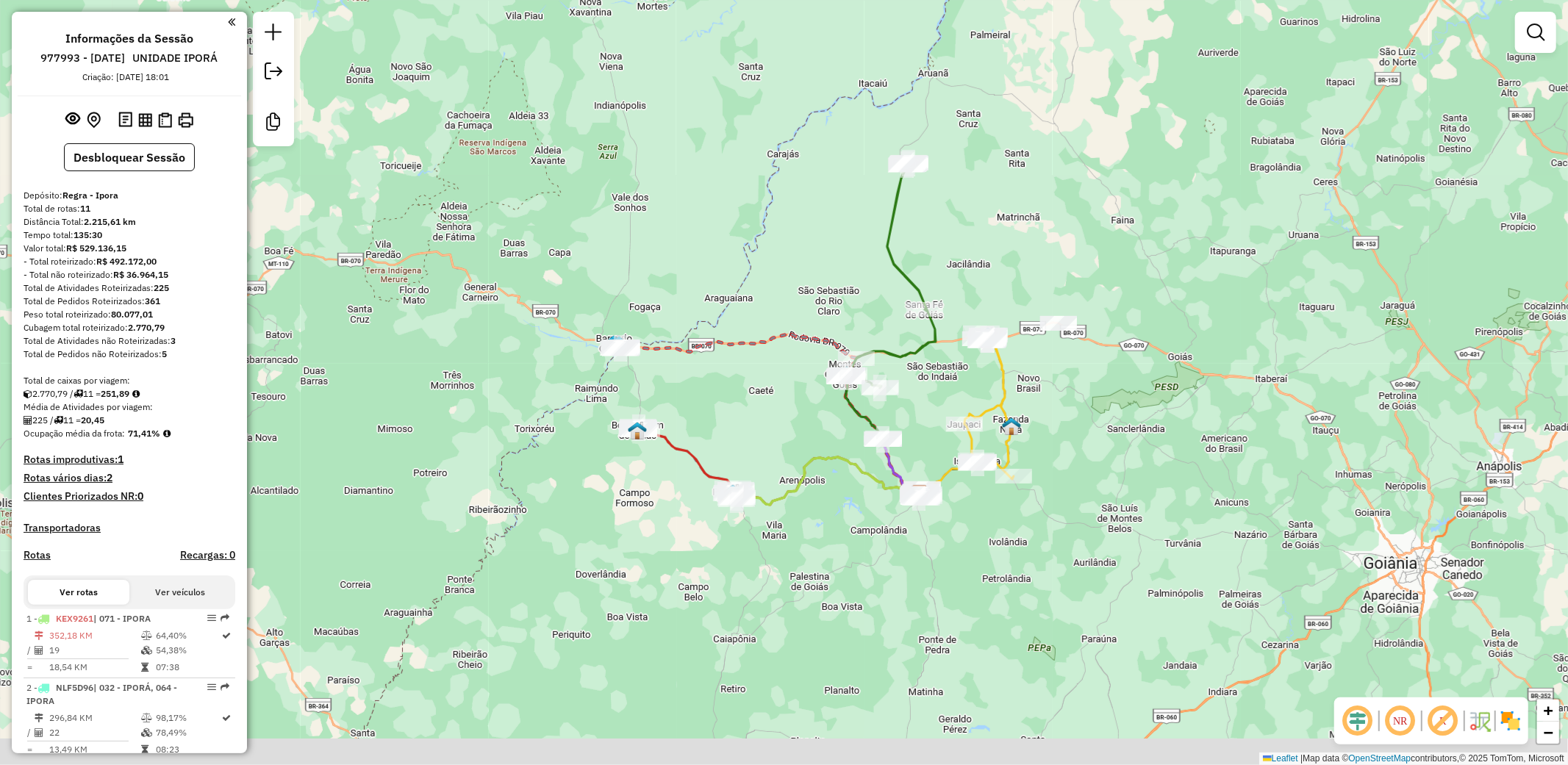
drag, startPoint x: 1162, startPoint y: 522, endPoint x: 1042, endPoint y: 404, distance: 168.3
click at [1042, 404] on div "Janela de atendimento Grade de atendimento Capacidade Transportadoras Veículos …" at bounding box center [784, 382] width 1568 height 765
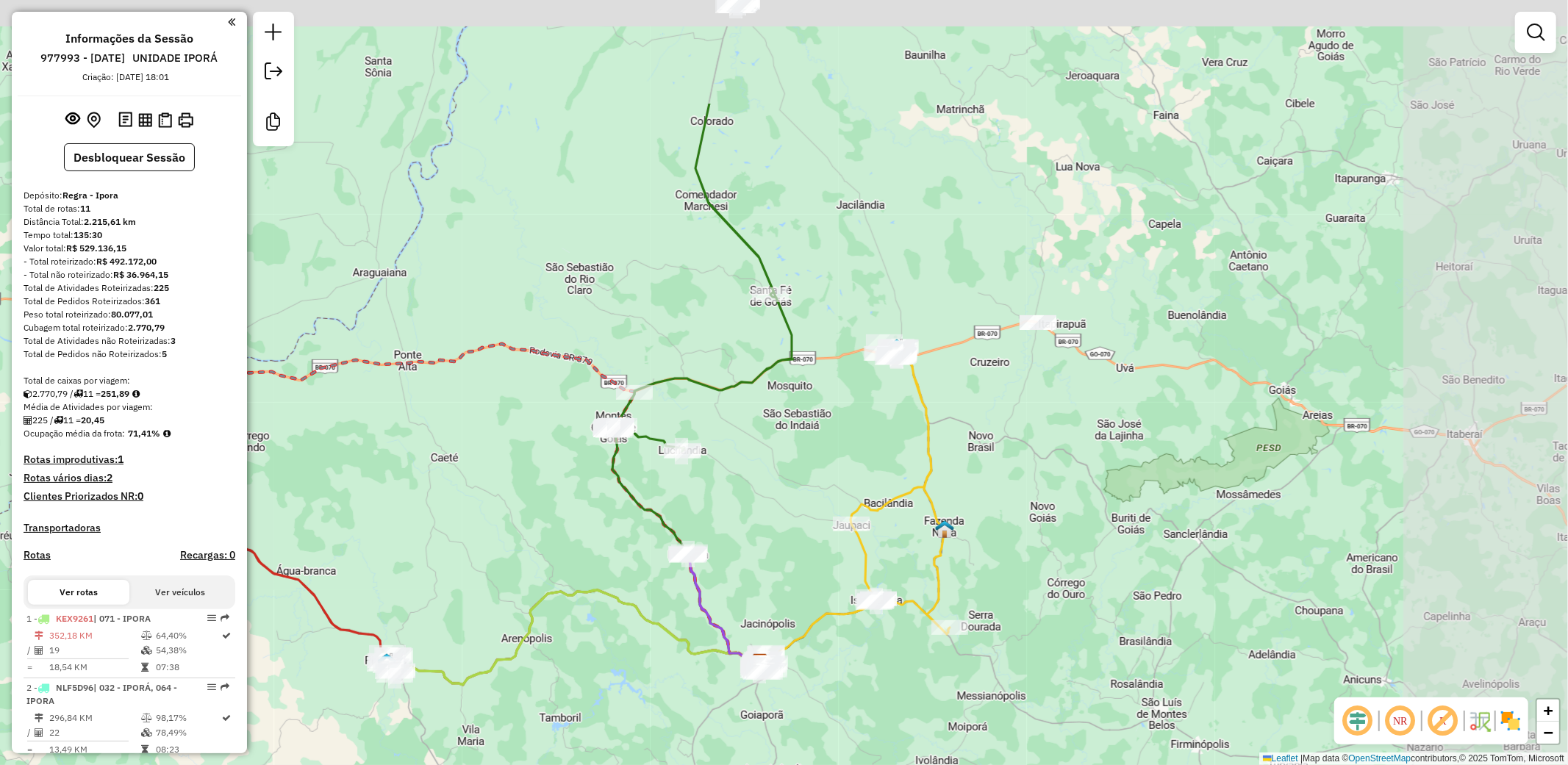
drag, startPoint x: 1159, startPoint y: 254, endPoint x: 898, endPoint y: 434, distance: 317.1
click at [898, 434] on div "Janela de atendimento Grade de atendimento Capacidade Transportadoras Veículos …" at bounding box center [784, 382] width 1568 height 765
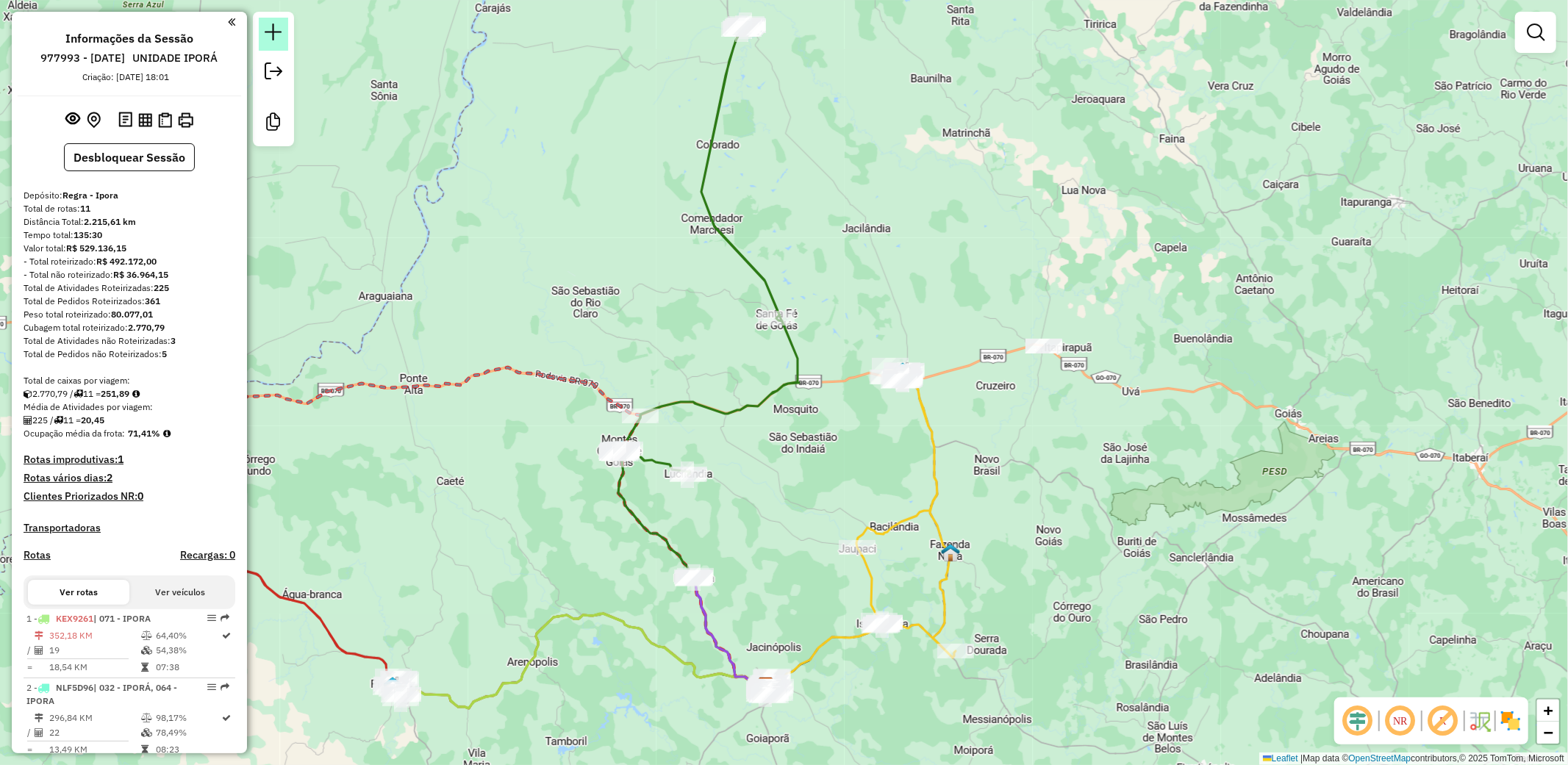
click at [272, 30] on em at bounding box center [273, 32] width 17 height 17
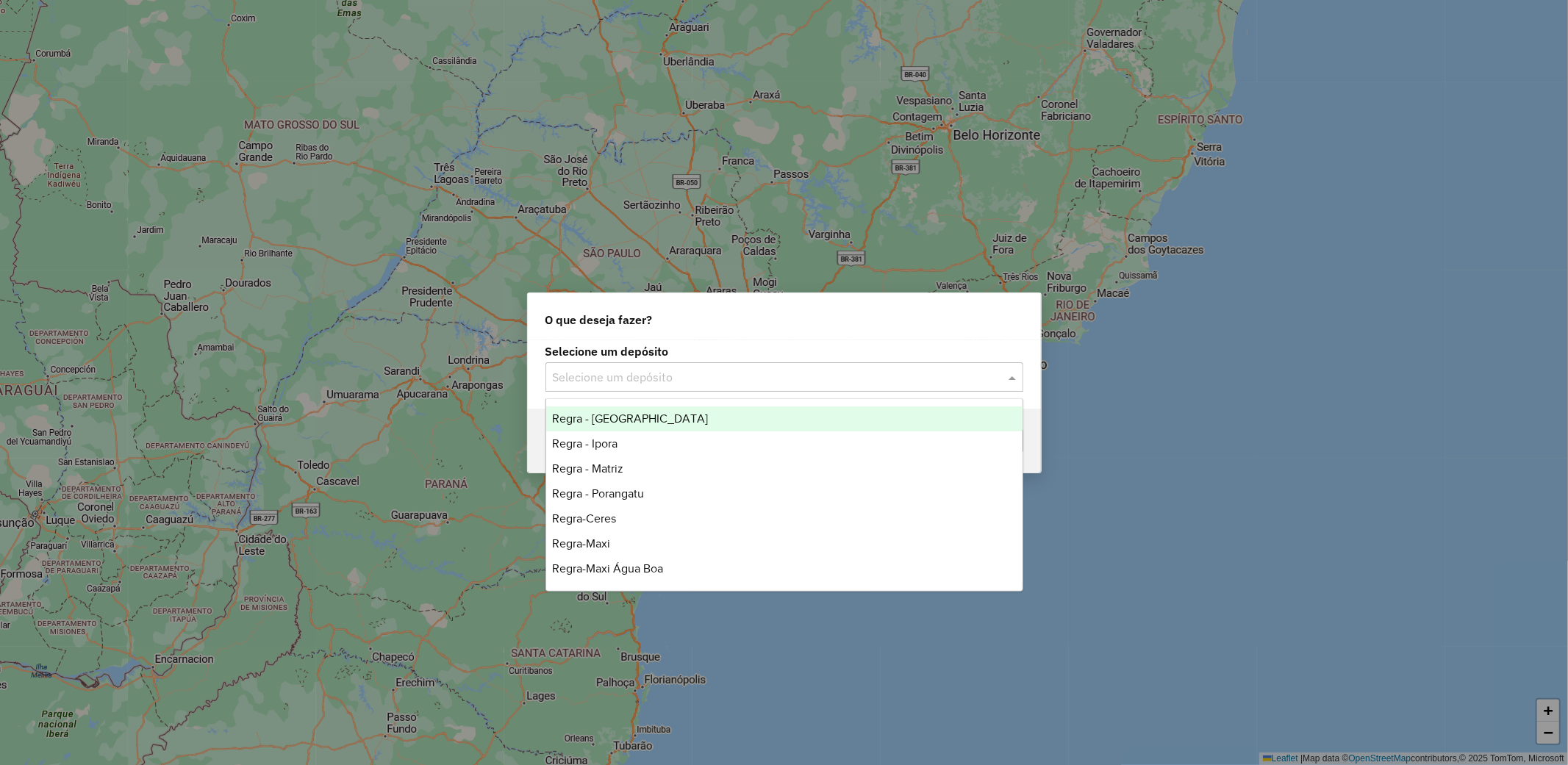
click at [803, 380] on input "text" at bounding box center [770, 378] width 434 height 17
click at [681, 447] on div "Regra - Ipora" at bounding box center [784, 443] width 477 height 25
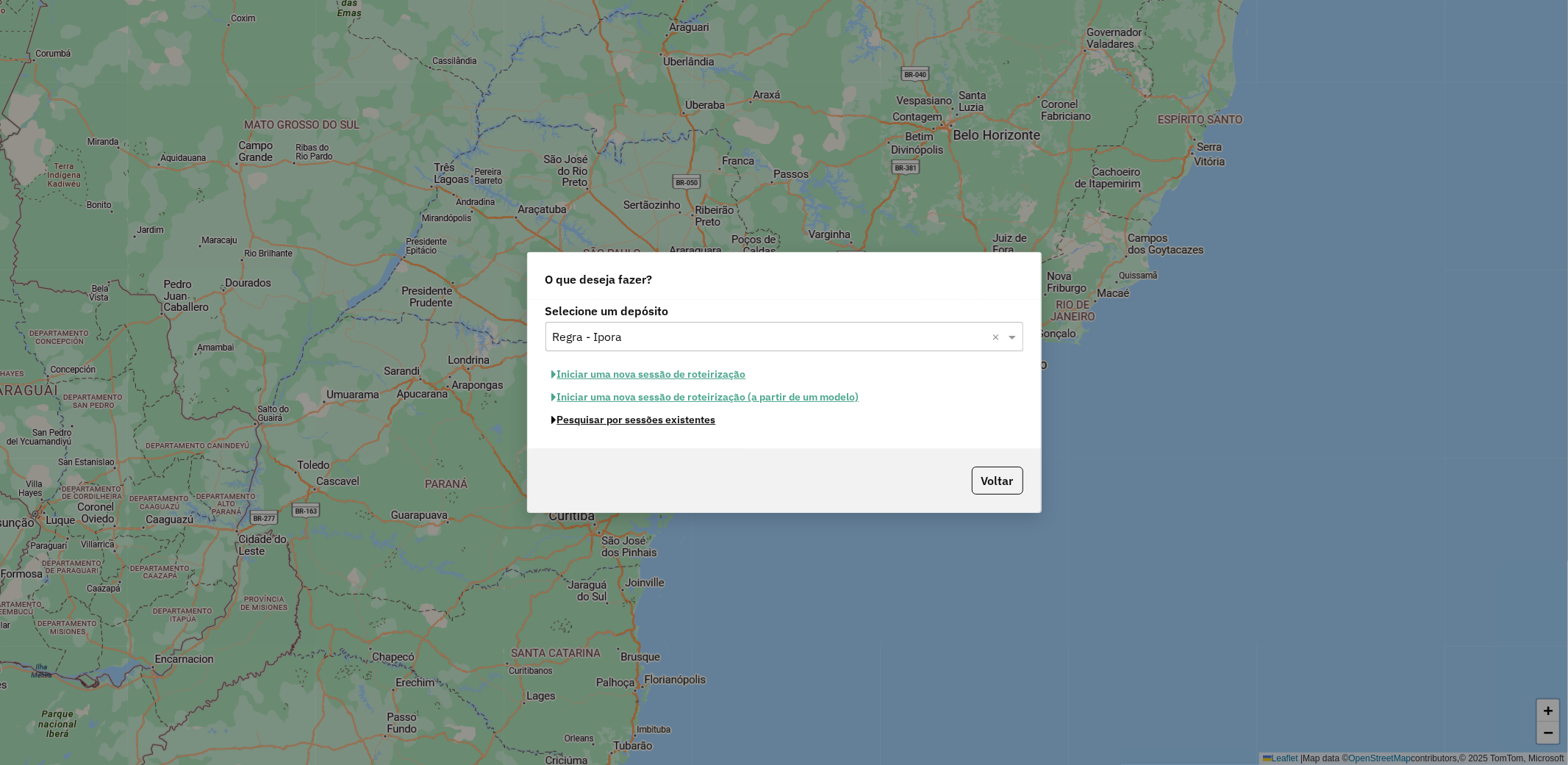
click at [693, 420] on button "Pesquisar por sessões existentes" at bounding box center [634, 420] width 177 height 23
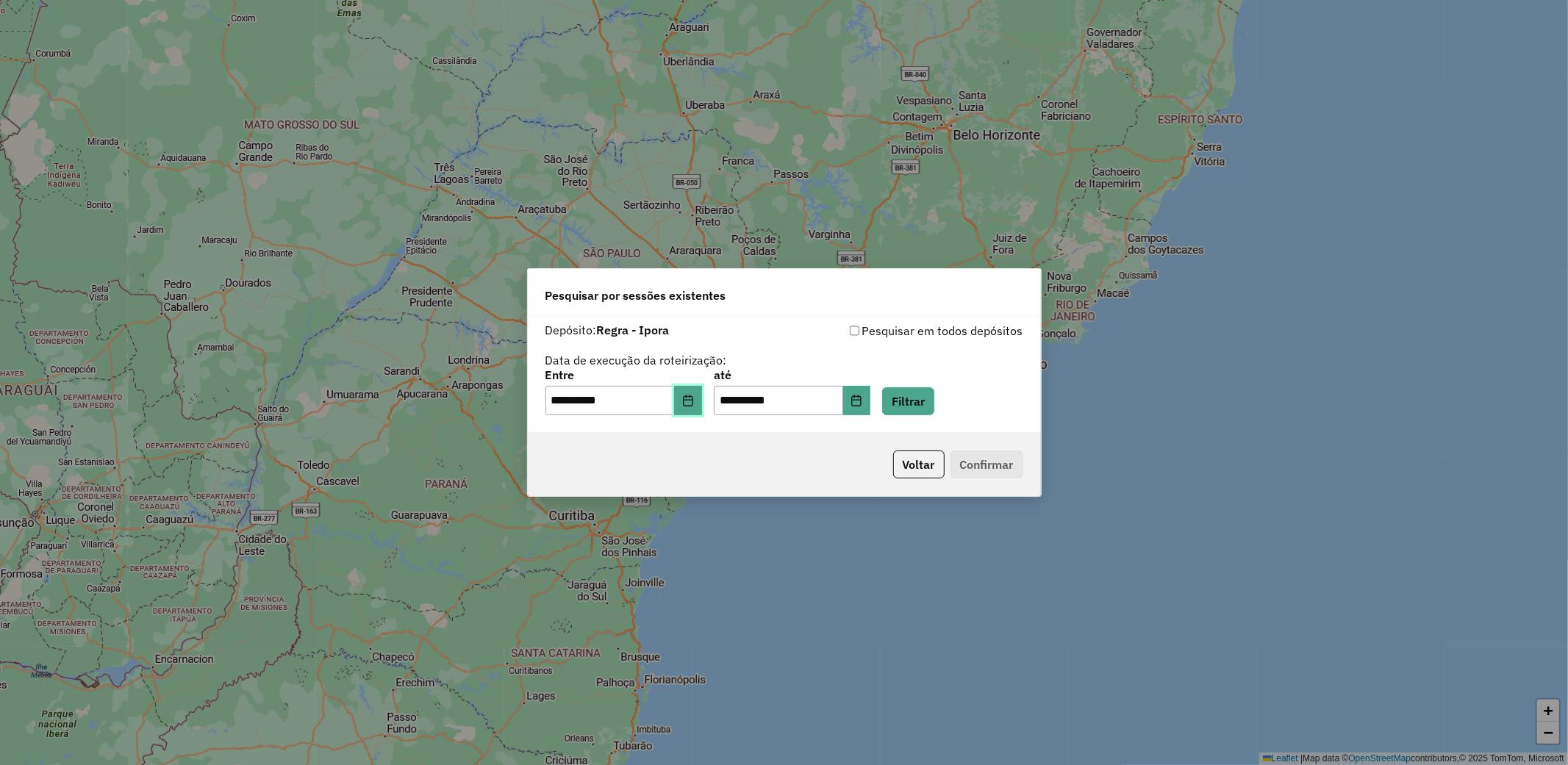
click at [702, 392] on button "Choose Date" at bounding box center [688, 400] width 28 height 29
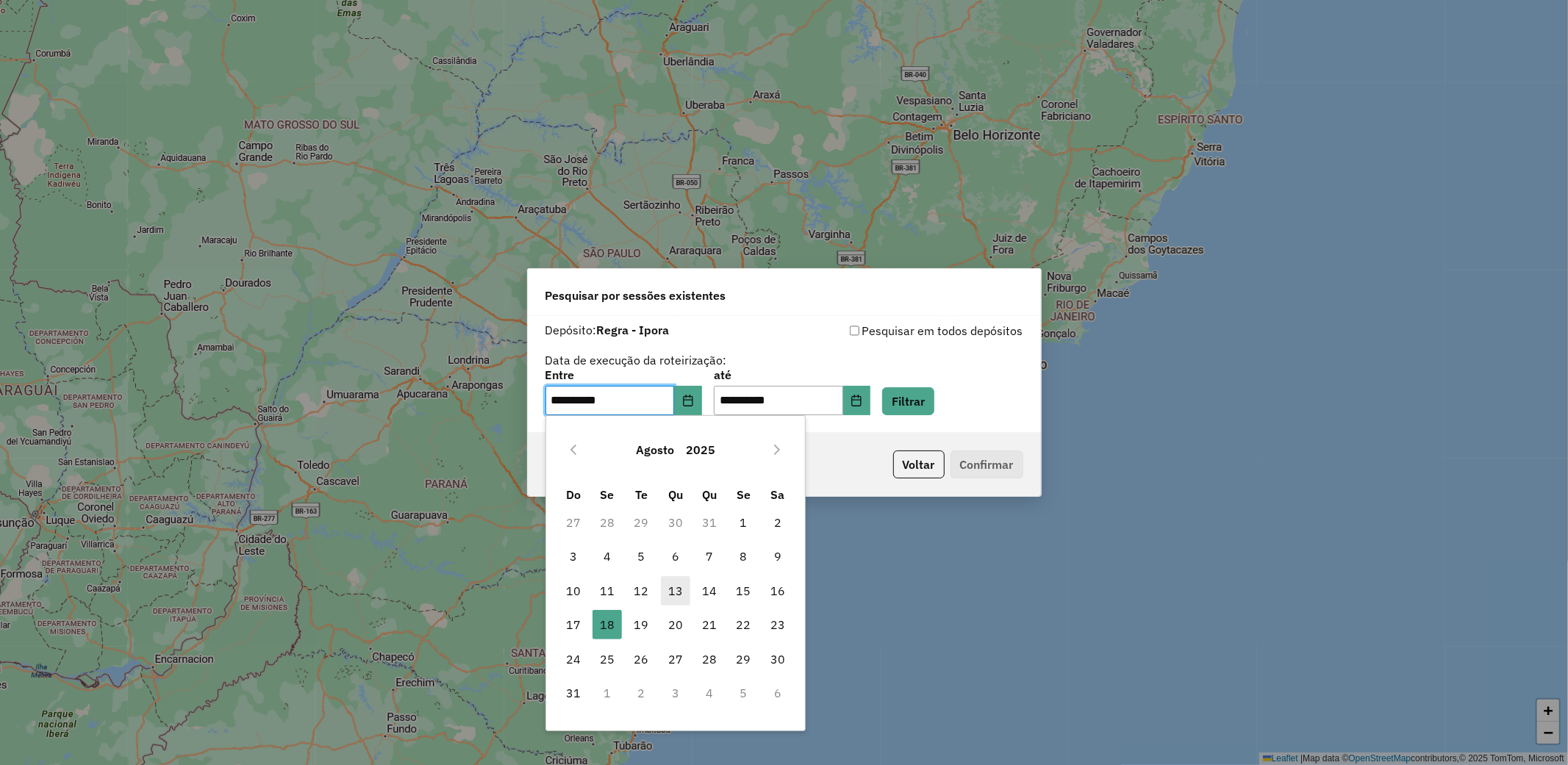
click at [676, 588] on span "13" at bounding box center [675, 591] width 29 height 29
type input "**********"
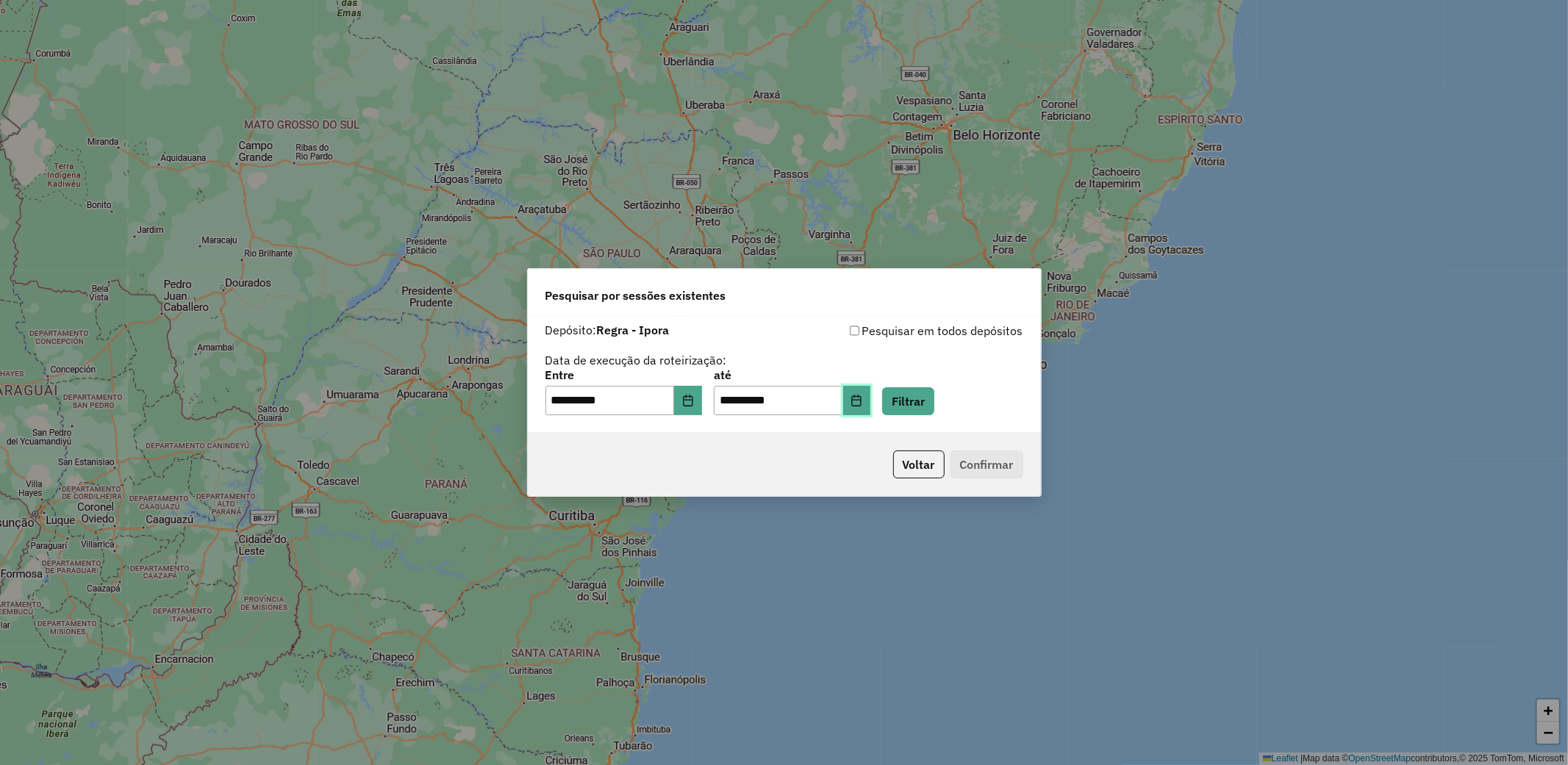
click at [863, 399] on icon "Choose Date" at bounding box center [857, 401] width 12 height 12
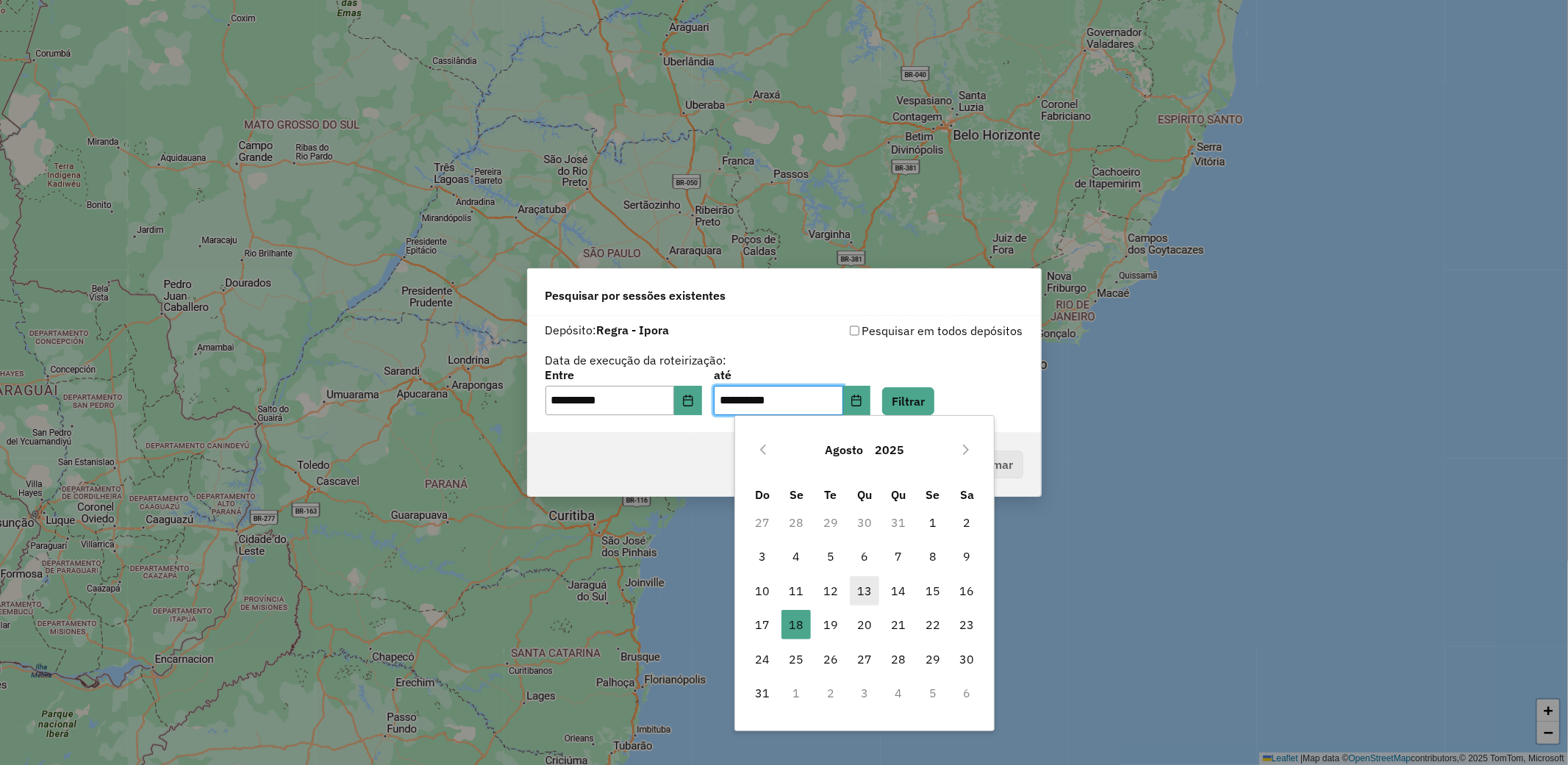
click at [863, 593] on span "13" at bounding box center [864, 591] width 29 height 29
type input "**********"
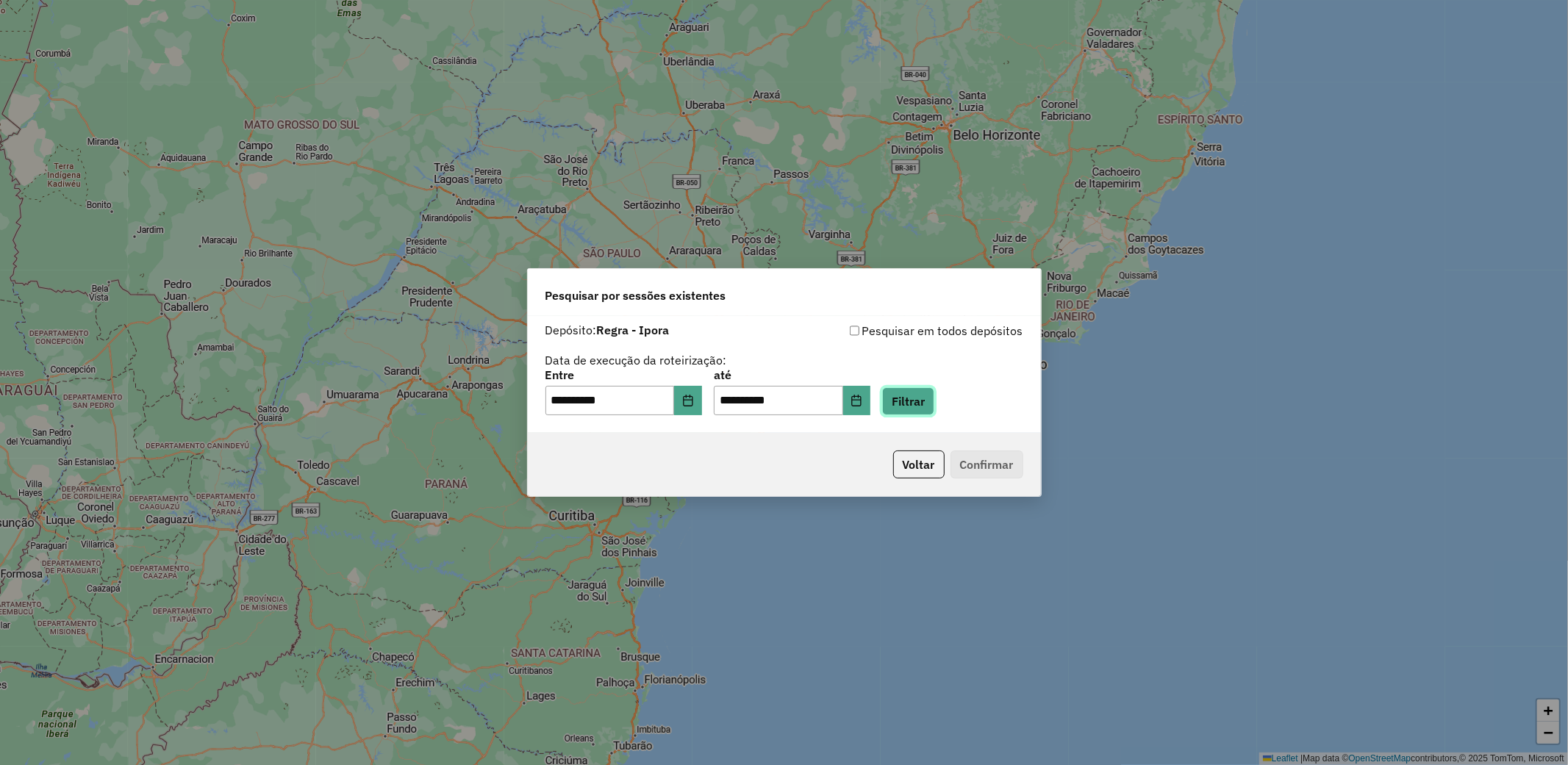
click at [927, 393] on button "Filtrar" at bounding box center [908, 401] width 52 height 28
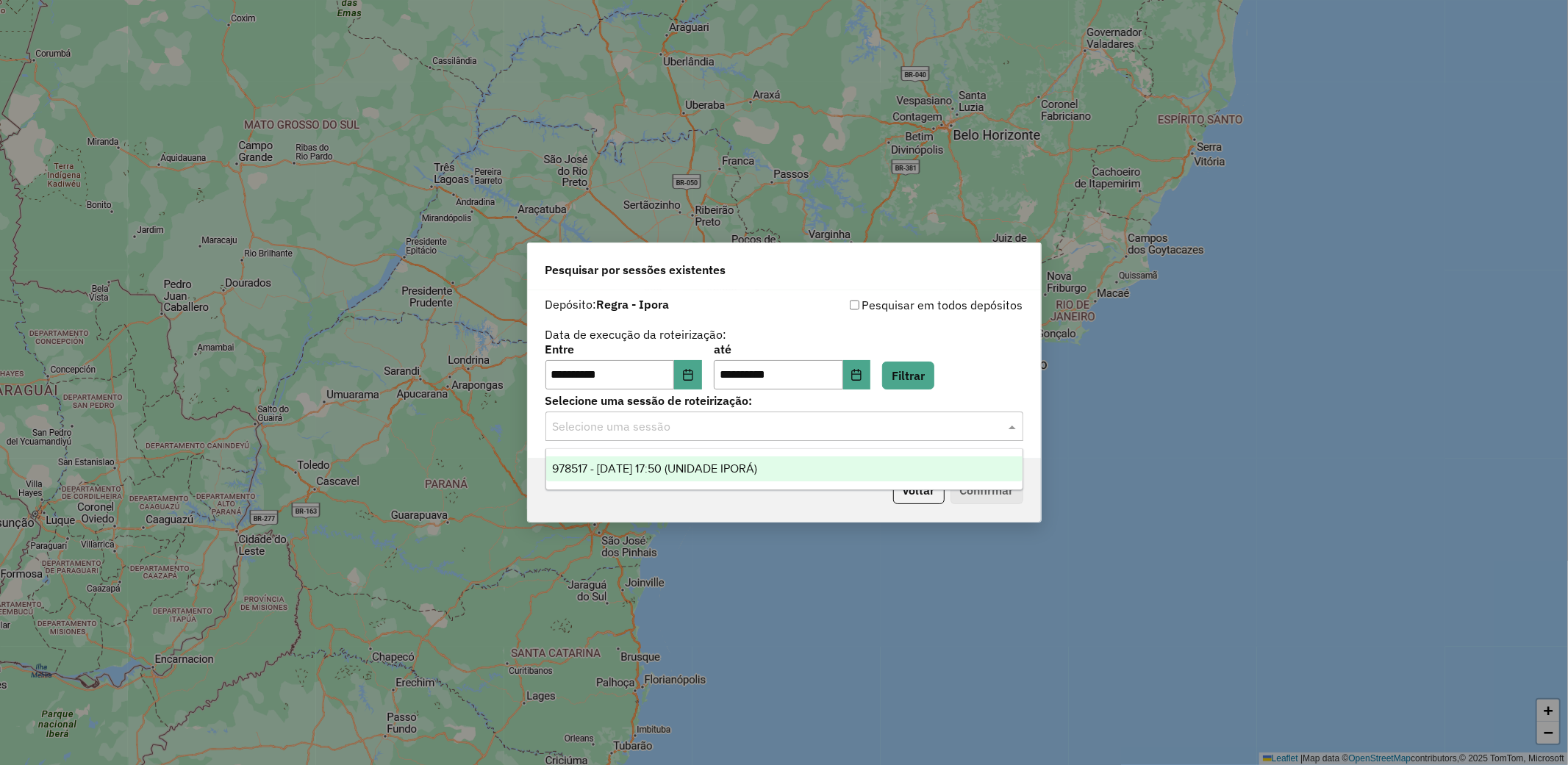
click at [927, 427] on input "text" at bounding box center [770, 427] width 434 height 17
click at [846, 466] on div "978517 - 13/08/2025 17:50 (UNIDADE IPORÁ)" at bounding box center [784, 468] width 477 height 25
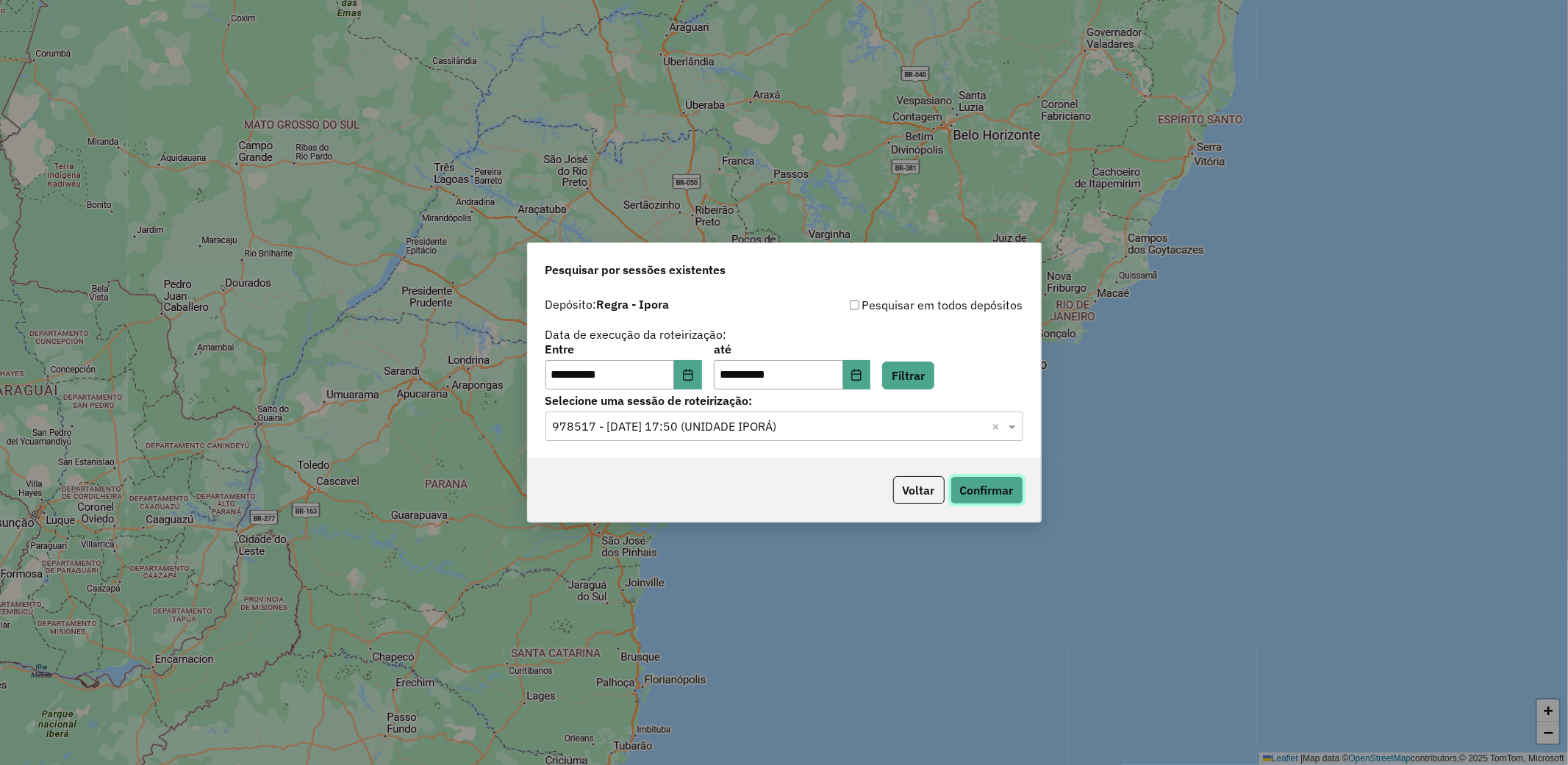
click at [985, 488] on button "Confirmar" at bounding box center [987, 490] width 73 height 28
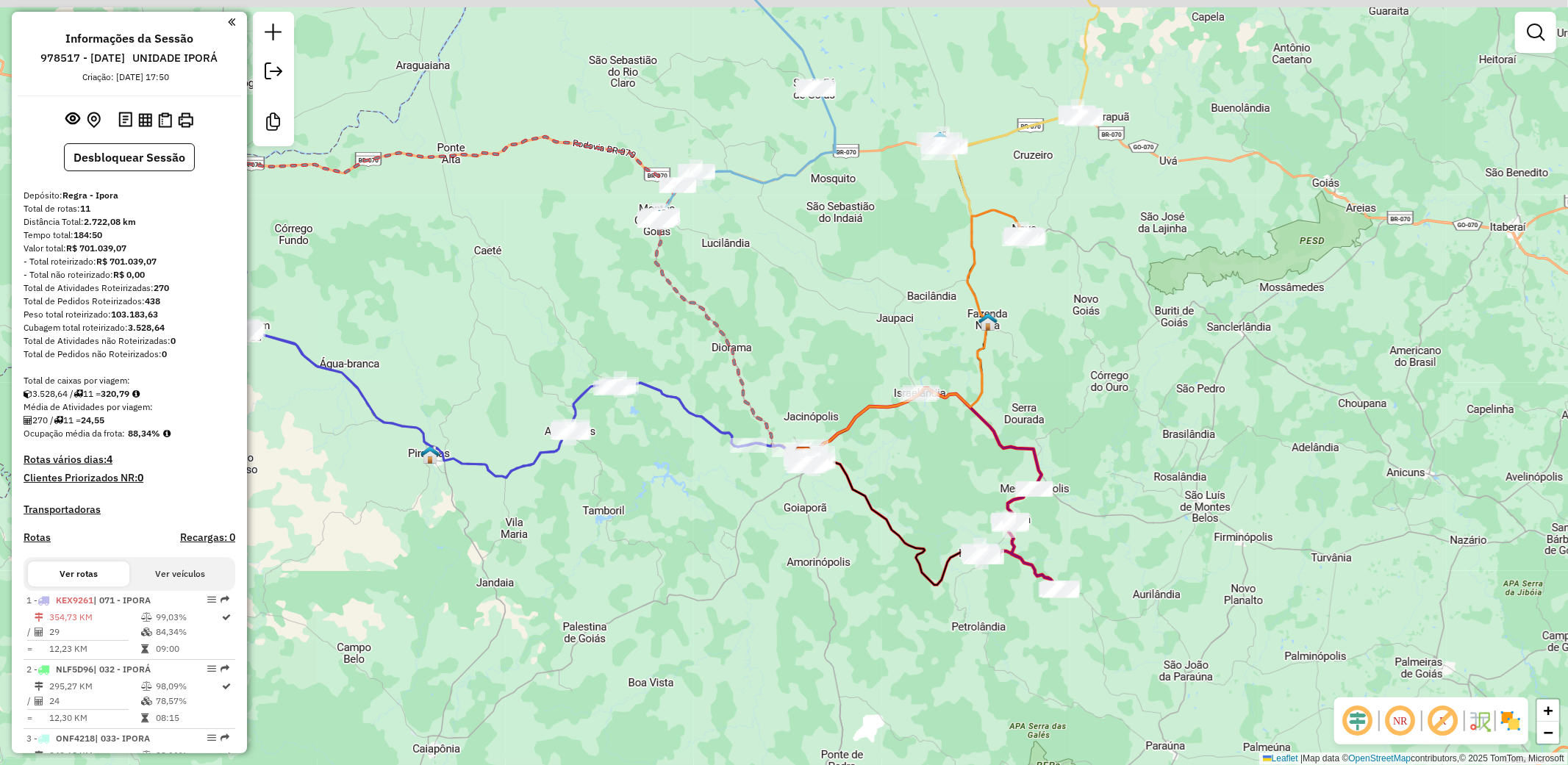
drag, startPoint x: 868, startPoint y: 201, endPoint x: 989, endPoint y: 487, distance: 310.5
click at [989, 487] on div "Janela de atendimento Grade de atendimento Capacidade Transportadoras Veículos …" at bounding box center [784, 382] width 1568 height 765
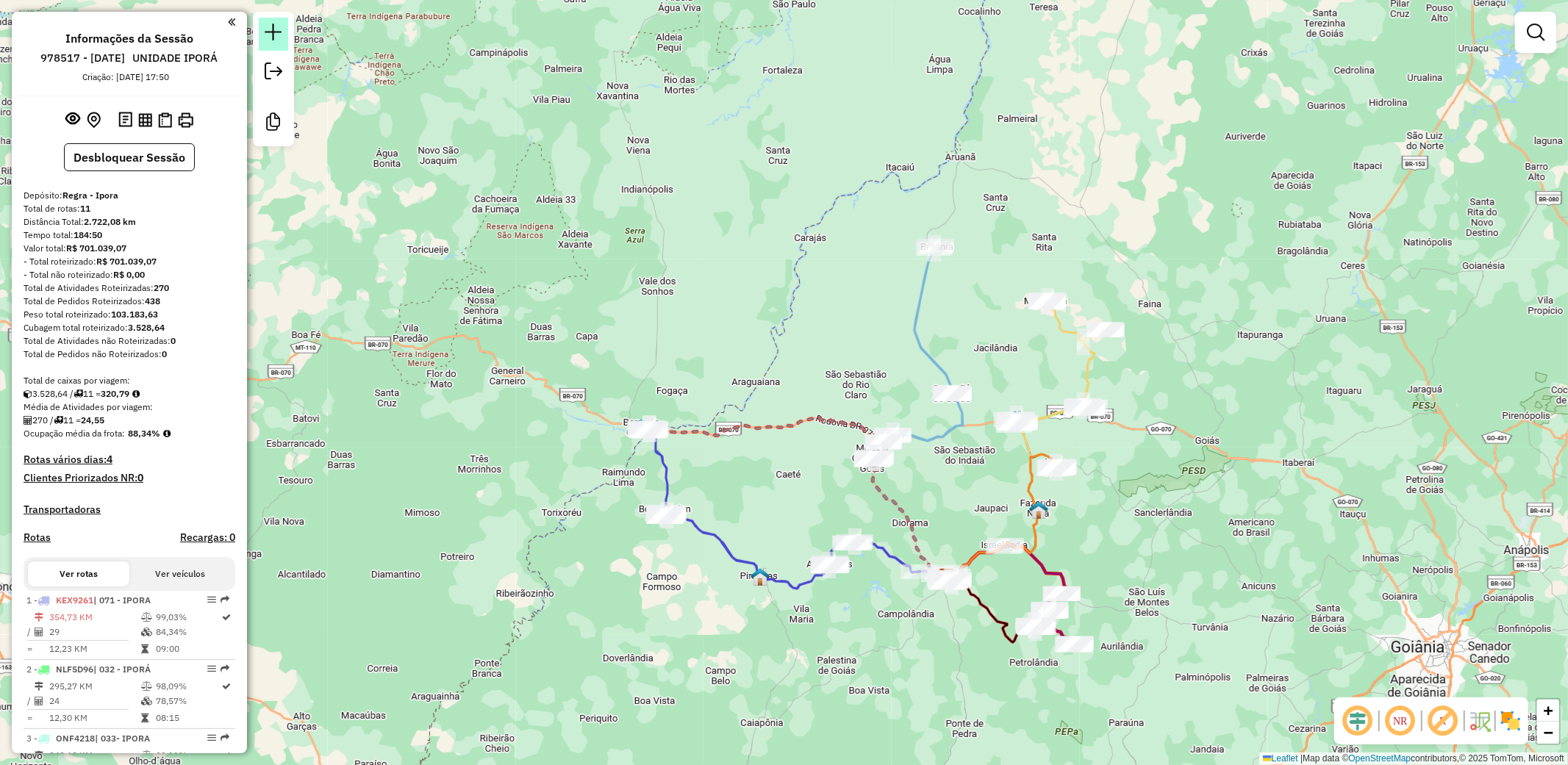
click at [277, 37] on em at bounding box center [273, 32] width 17 height 17
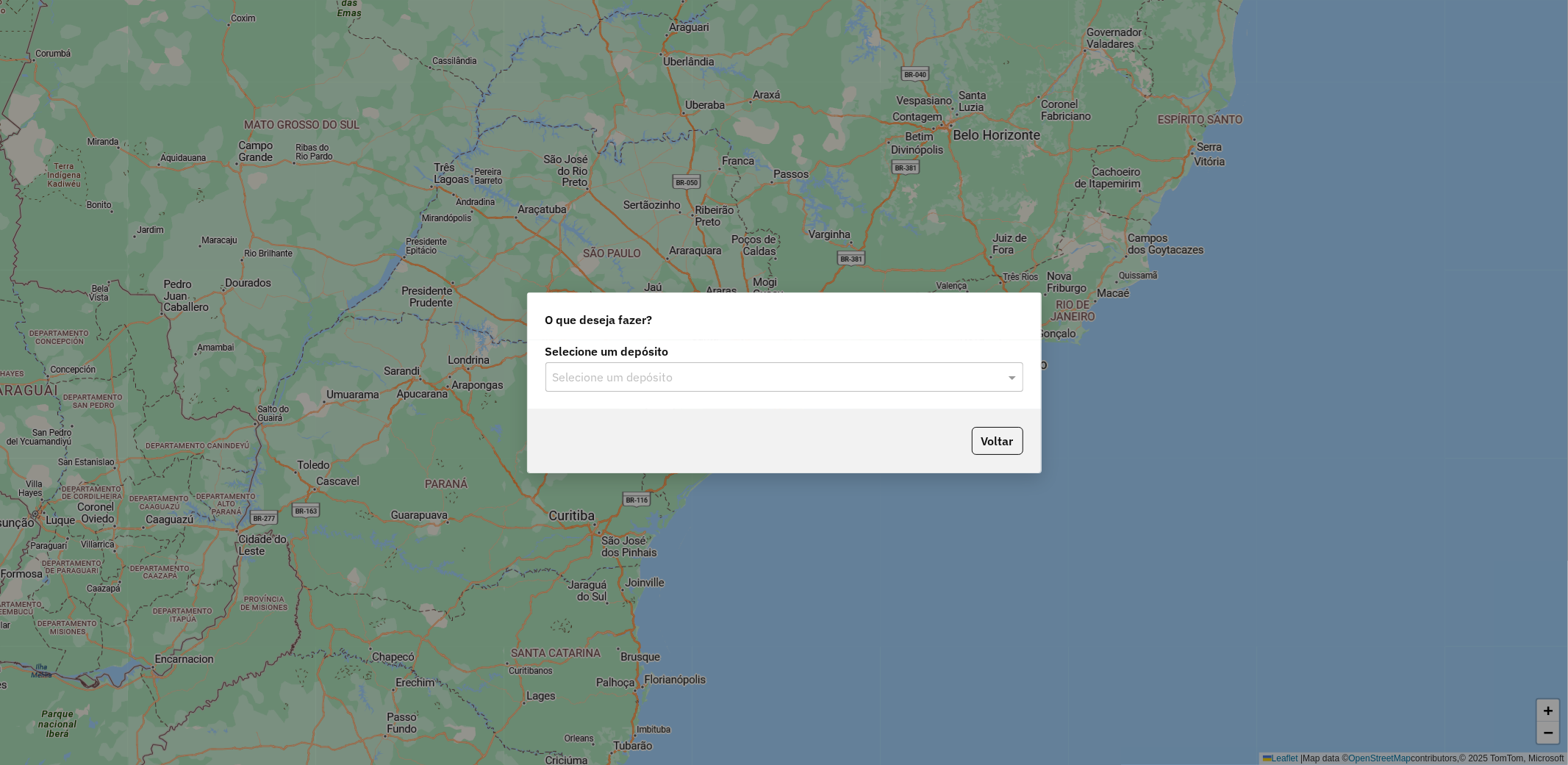
click at [778, 378] on input "text" at bounding box center [770, 378] width 434 height 17
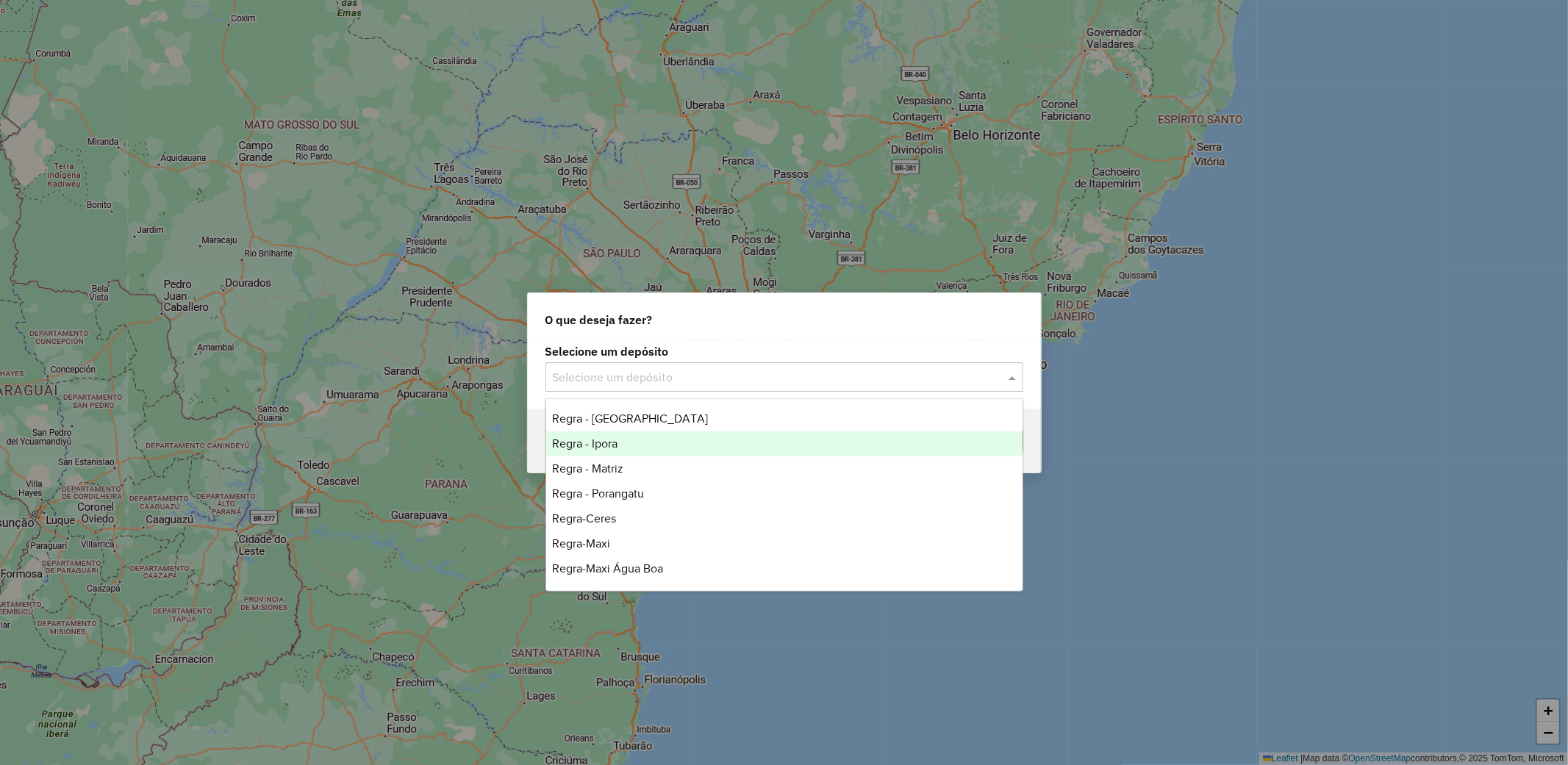
click at [628, 452] on div "Regra - Ipora" at bounding box center [784, 443] width 477 height 25
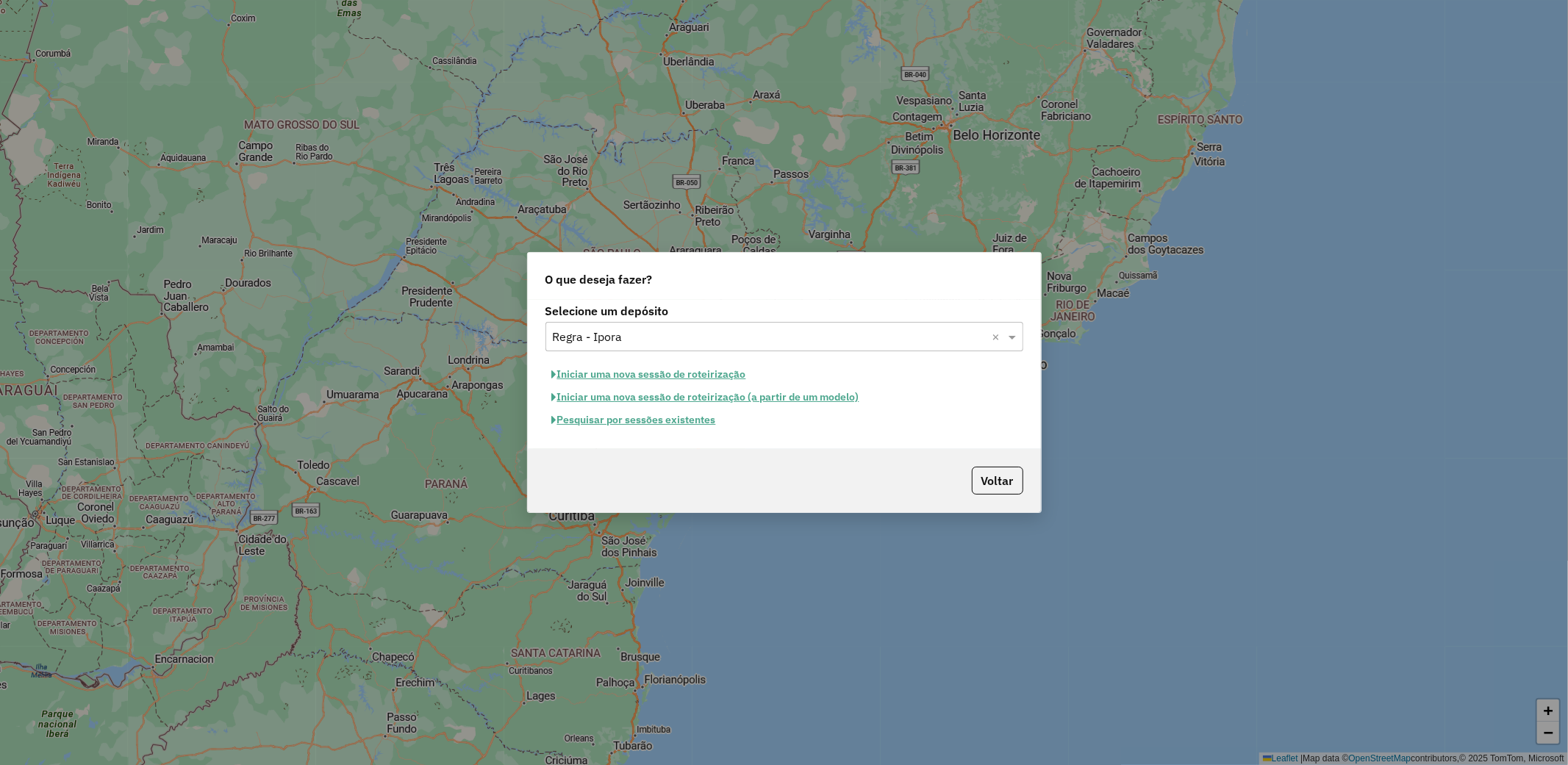
click at [696, 417] on button "Pesquisar por sessões existentes" at bounding box center [634, 420] width 177 height 23
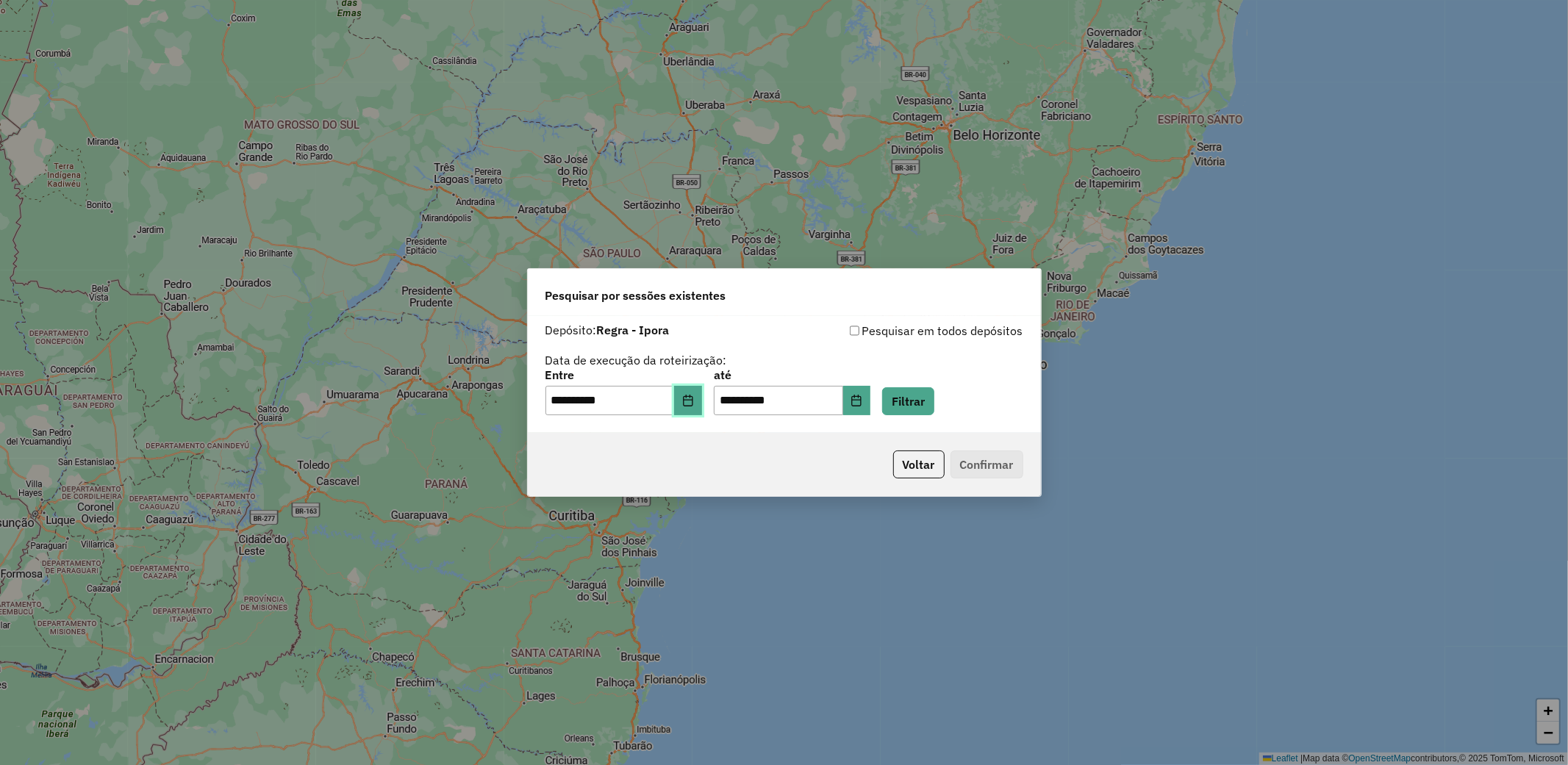
click at [693, 397] on icon "Choose Date" at bounding box center [687, 401] width 10 height 12
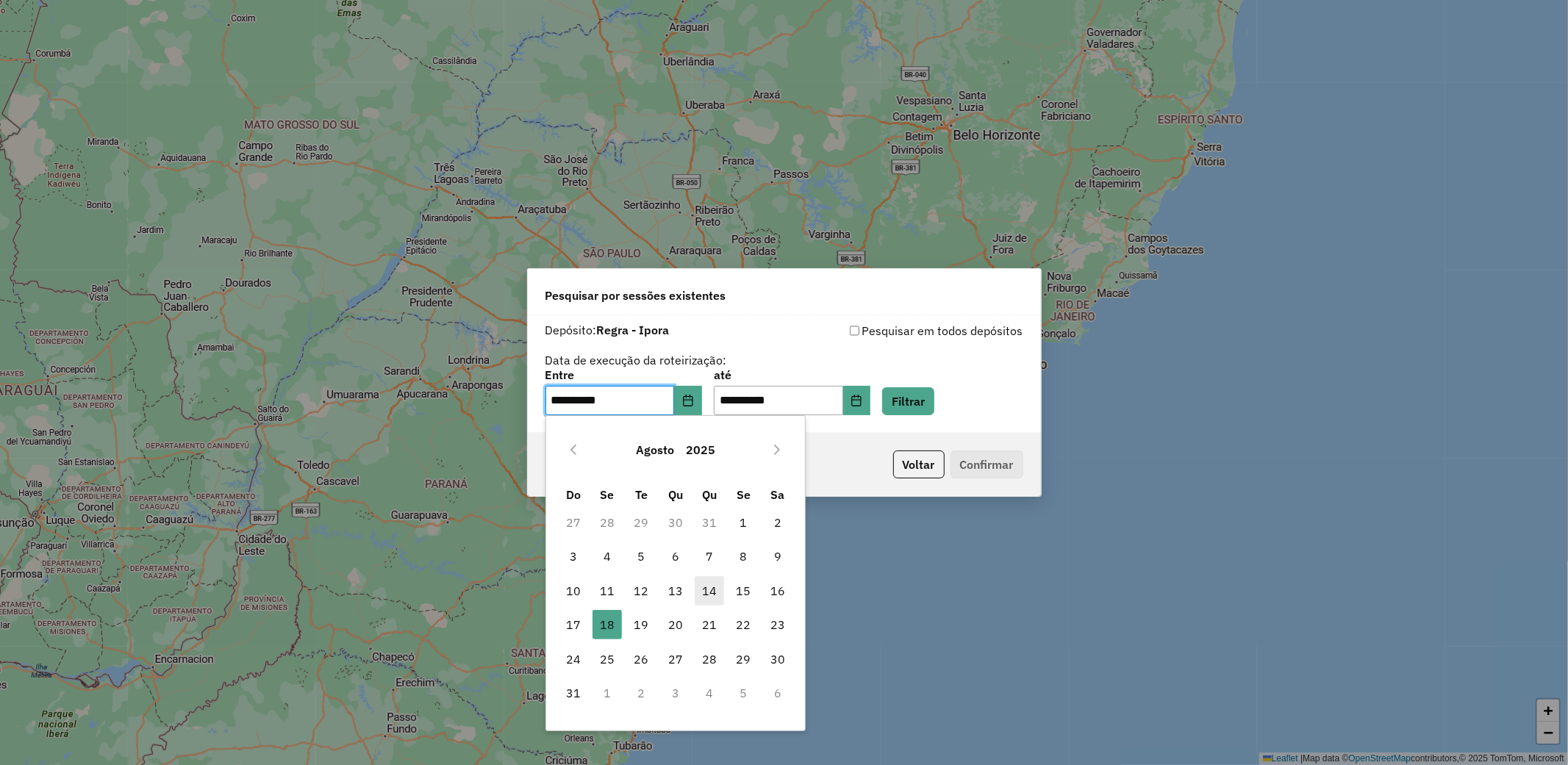
click at [703, 590] on span "14" at bounding box center [709, 591] width 29 height 29
type input "**********"
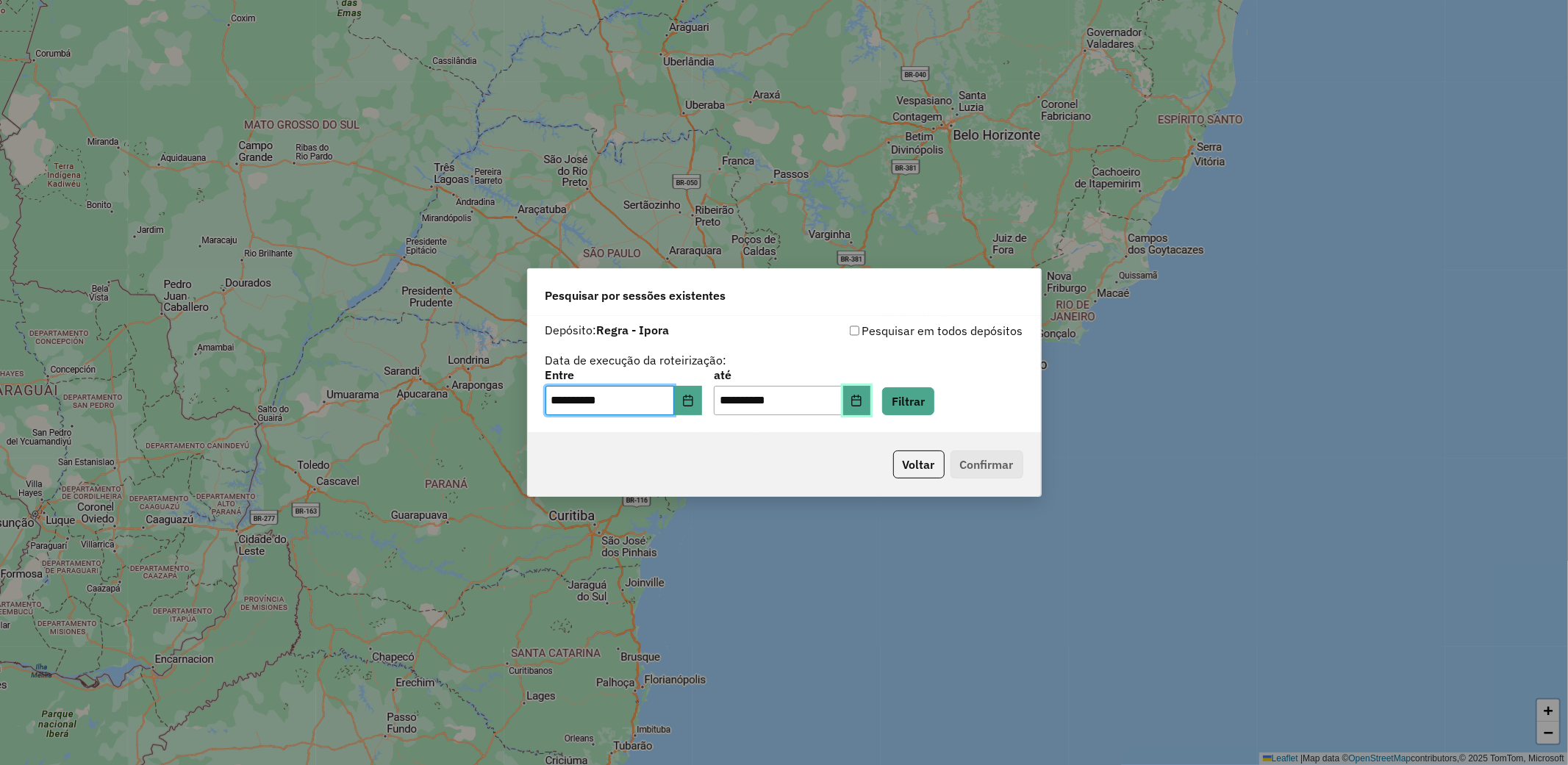
click at [863, 399] on icon "Choose Date" at bounding box center [857, 401] width 12 height 12
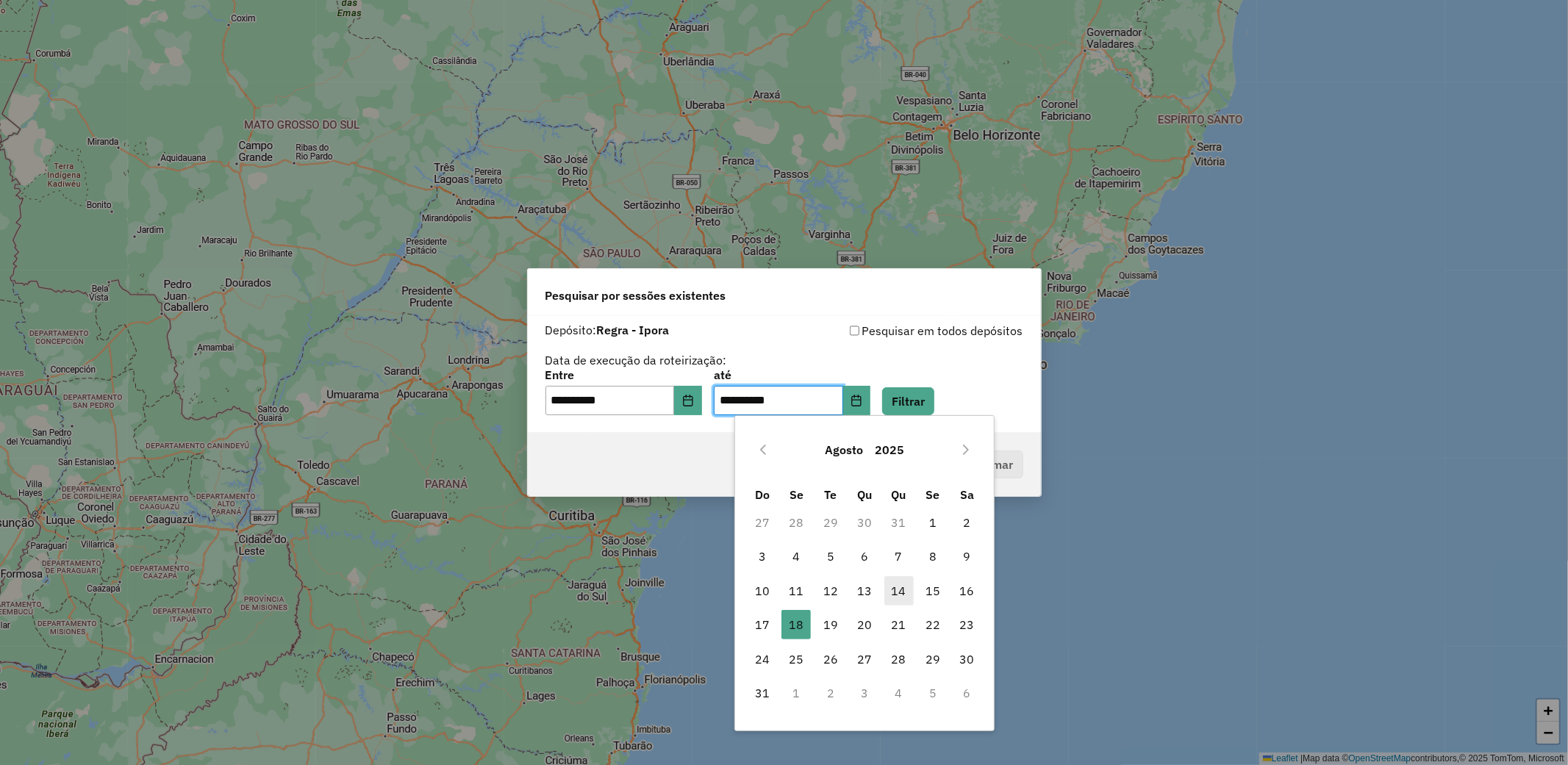
click at [894, 589] on span "14" at bounding box center [899, 591] width 29 height 29
type input "**********"
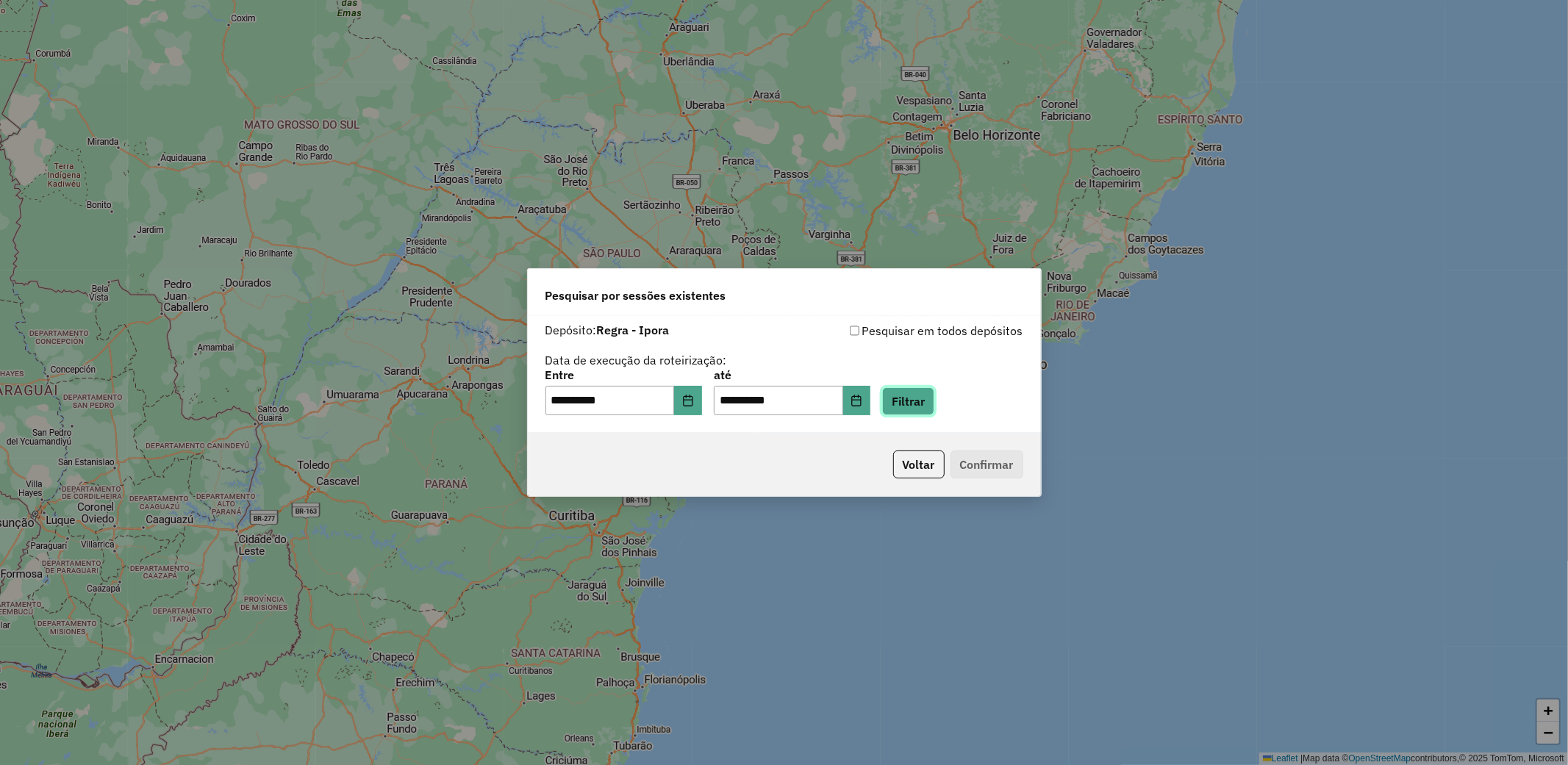
click at [934, 390] on button "Filtrar" at bounding box center [908, 401] width 52 height 28
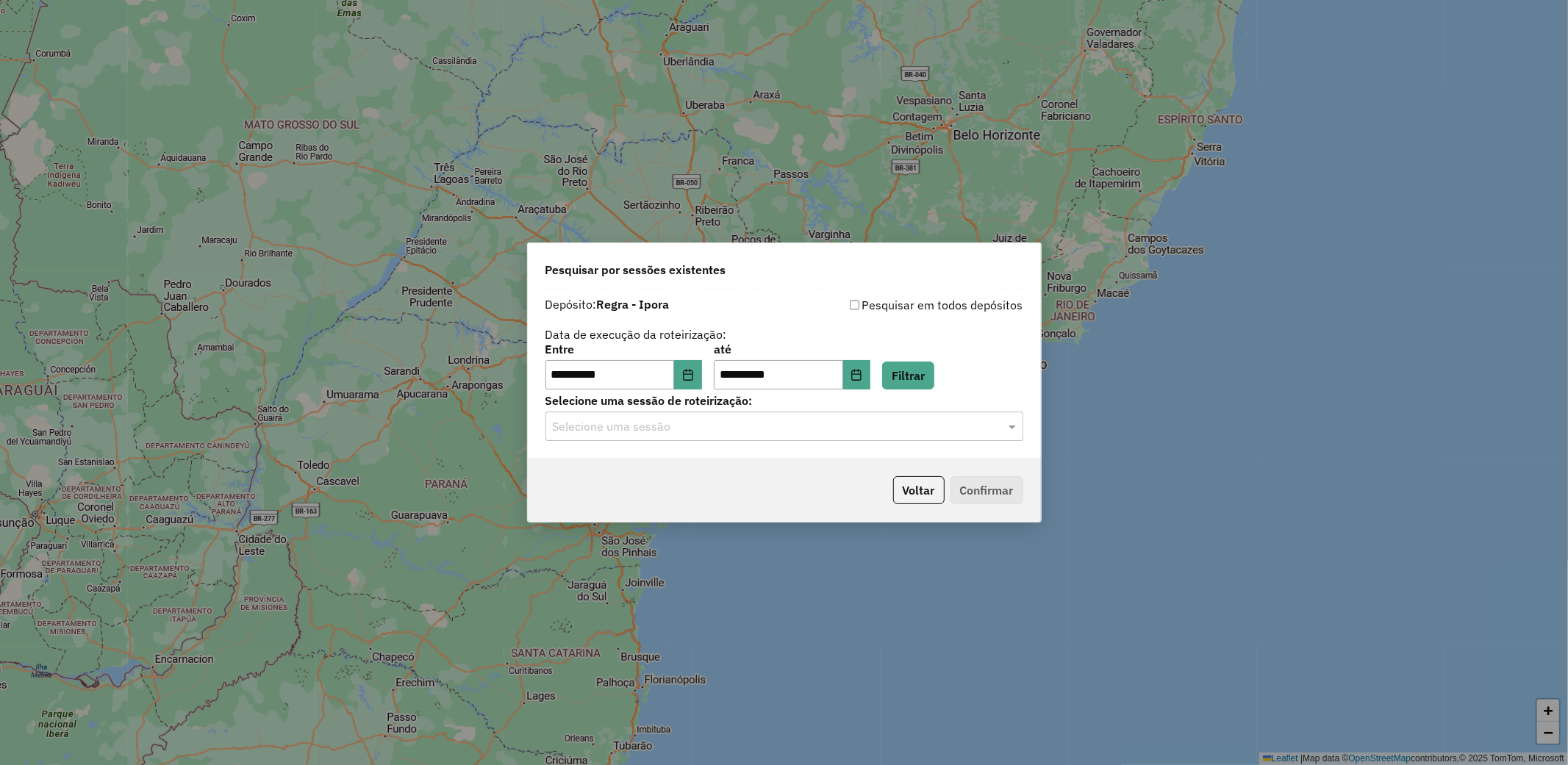
click at [952, 422] on input "text" at bounding box center [770, 427] width 434 height 17
click at [818, 464] on div "979075 - 14/08/2025 17:48 (UNIDADE IPORÁ)" at bounding box center [784, 468] width 477 height 25
click at [974, 480] on button "Confirmar" at bounding box center [987, 490] width 73 height 28
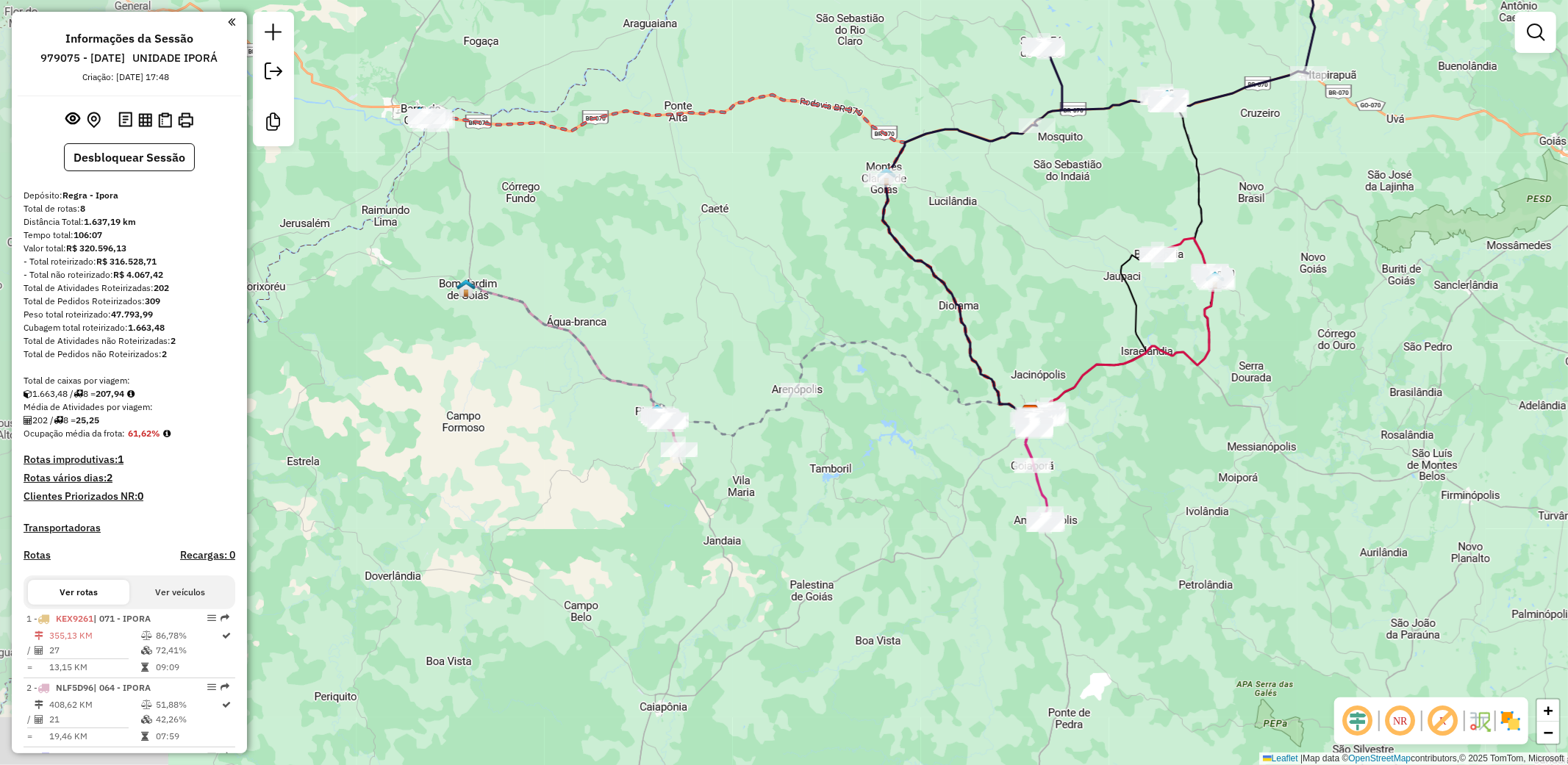
drag, startPoint x: 604, startPoint y: 455, endPoint x: 845, endPoint y: 487, distance: 243.1
click at [845, 487] on div "Janela de atendimento Grade de atendimento Capacidade Transportadoras Veículos …" at bounding box center [784, 382] width 1568 height 765
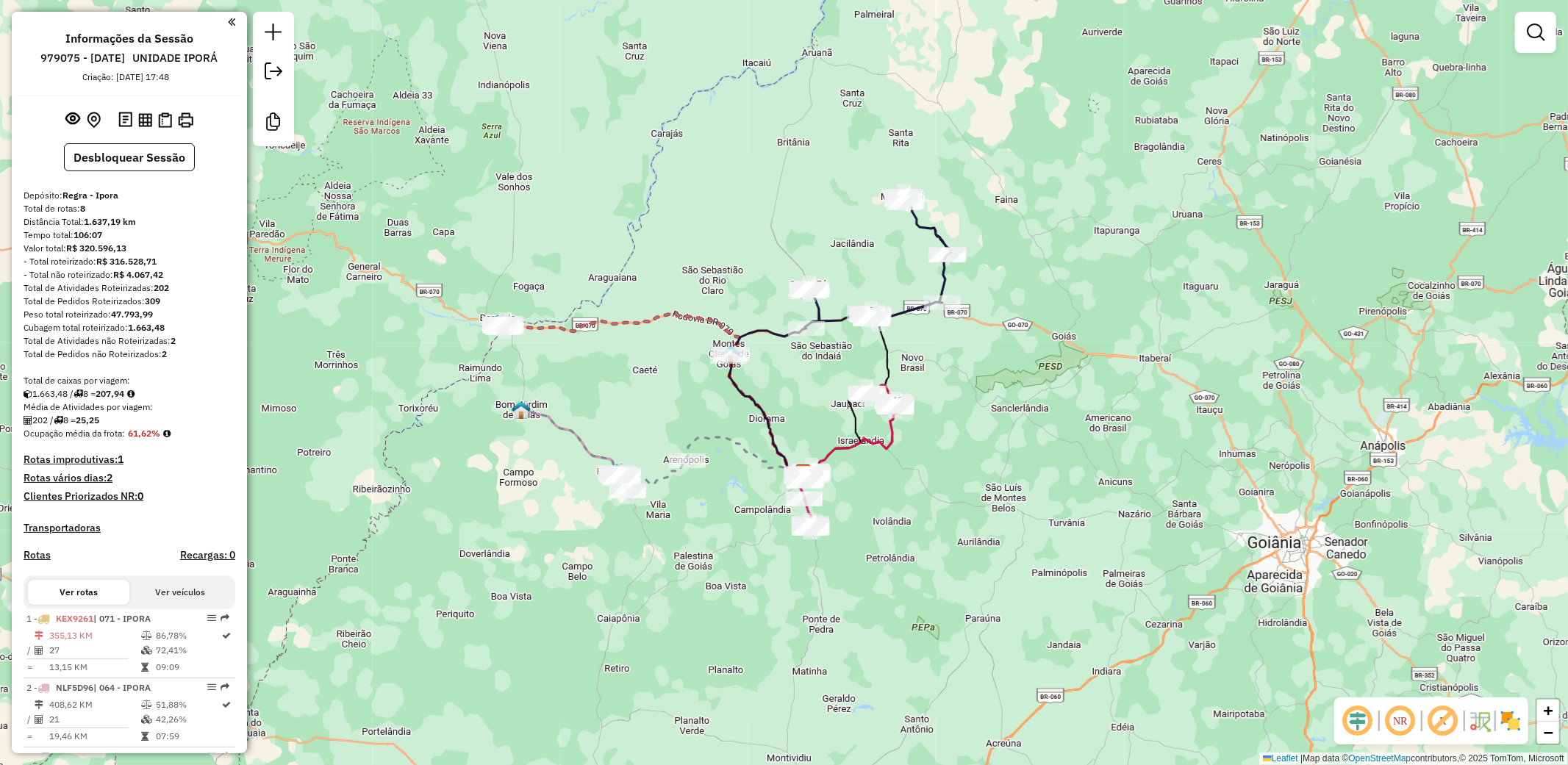
drag, startPoint x: 857, startPoint y: 519, endPoint x: 721, endPoint y: 544, distance: 138.3
click at [721, 544] on div "Janela de atendimento Grade de atendimento Capacidade Transportadoras Veículos …" at bounding box center [784, 382] width 1568 height 765
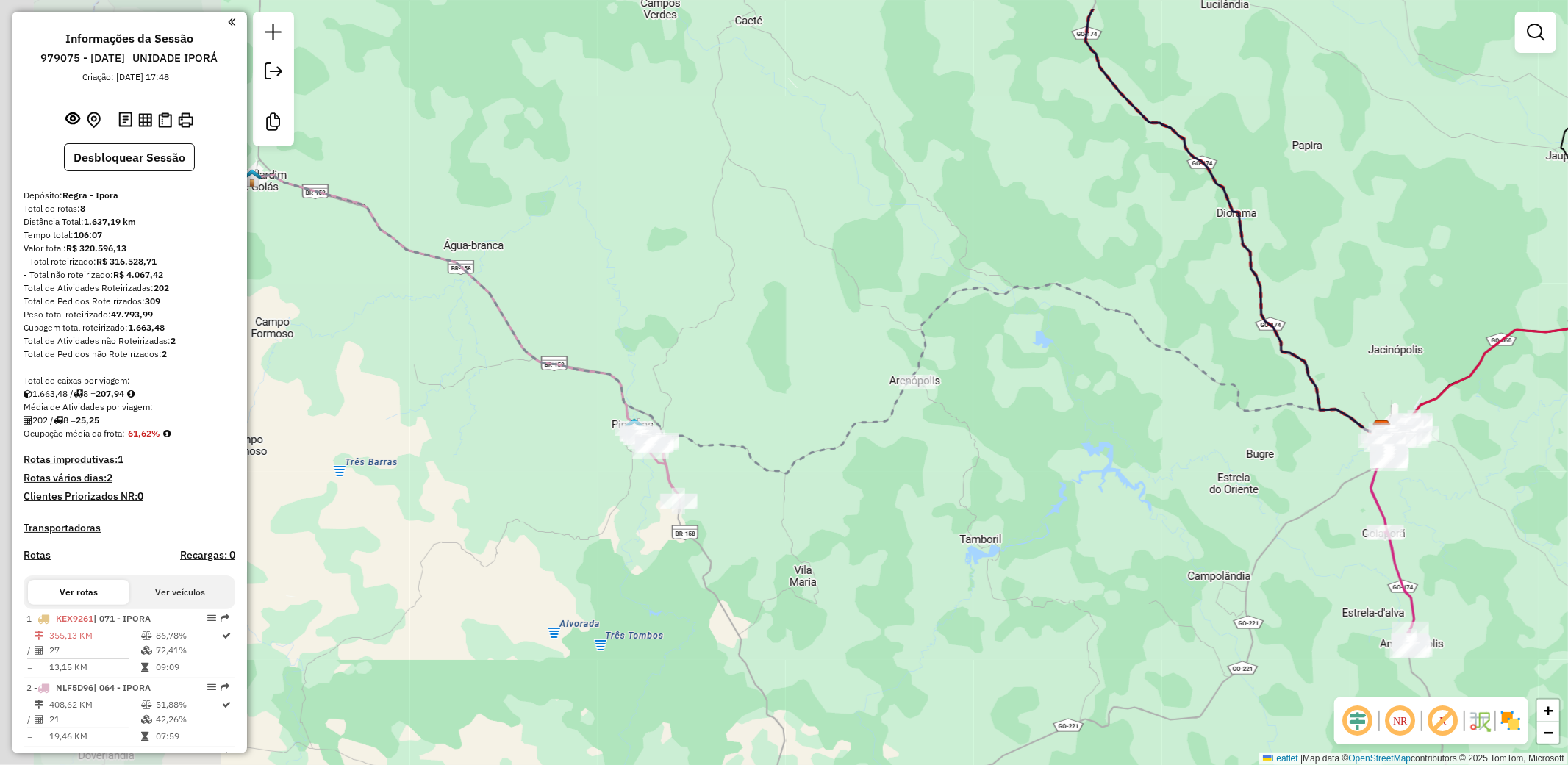
drag, startPoint x: 724, startPoint y: 527, endPoint x: 1097, endPoint y: 612, distance: 382.6
click at [1097, 612] on div "Janela de atendimento Grade de atendimento Capacidade Transportadoras Veículos …" at bounding box center [784, 382] width 1568 height 765
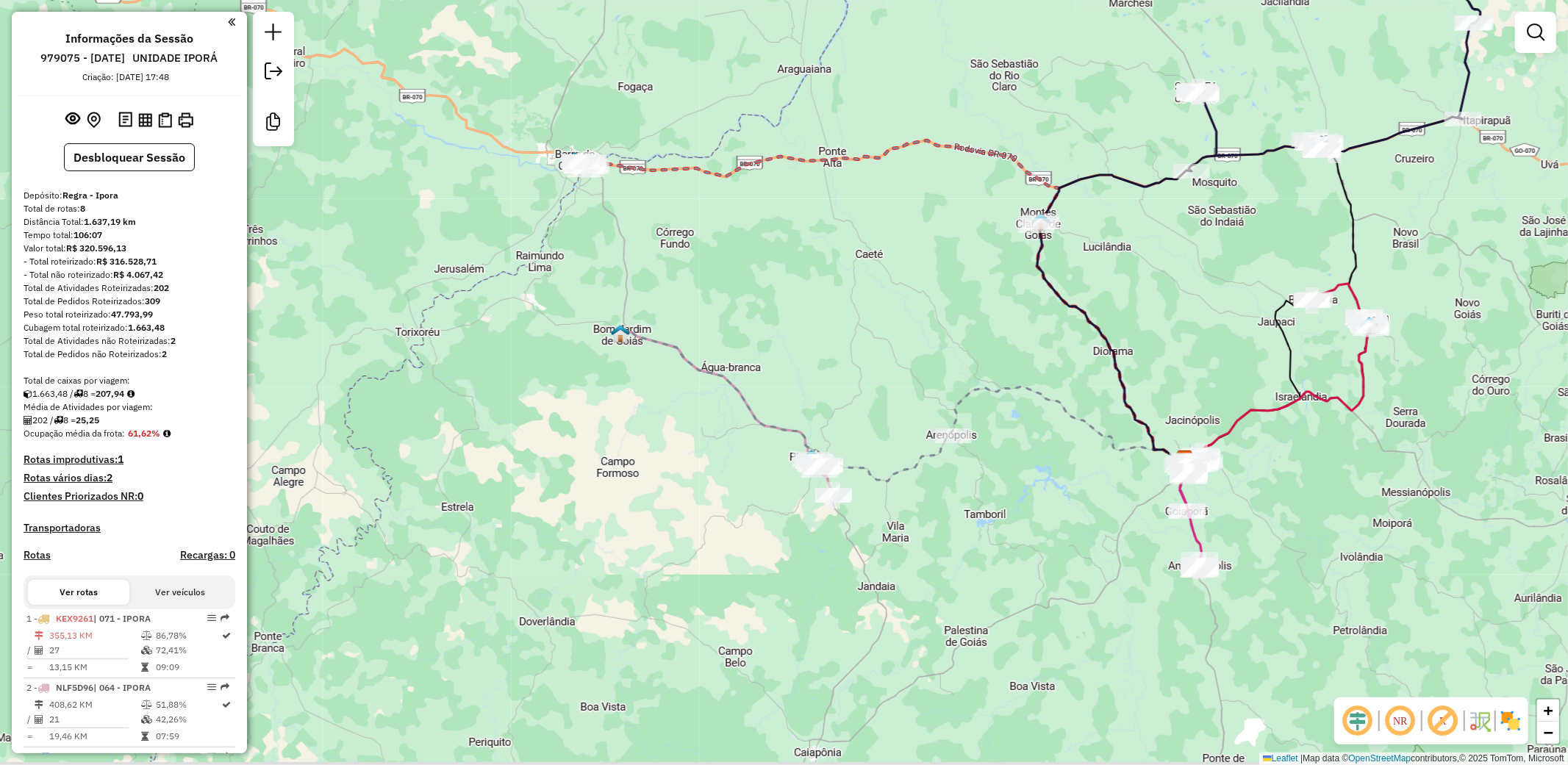
drag, startPoint x: 1083, startPoint y: 604, endPoint x: 1029, endPoint y: 553, distance: 74.3
click at [1029, 553] on div "Janela de atendimento Grade de atendimento Capacidade Transportadoras Veículos …" at bounding box center [784, 382] width 1568 height 765
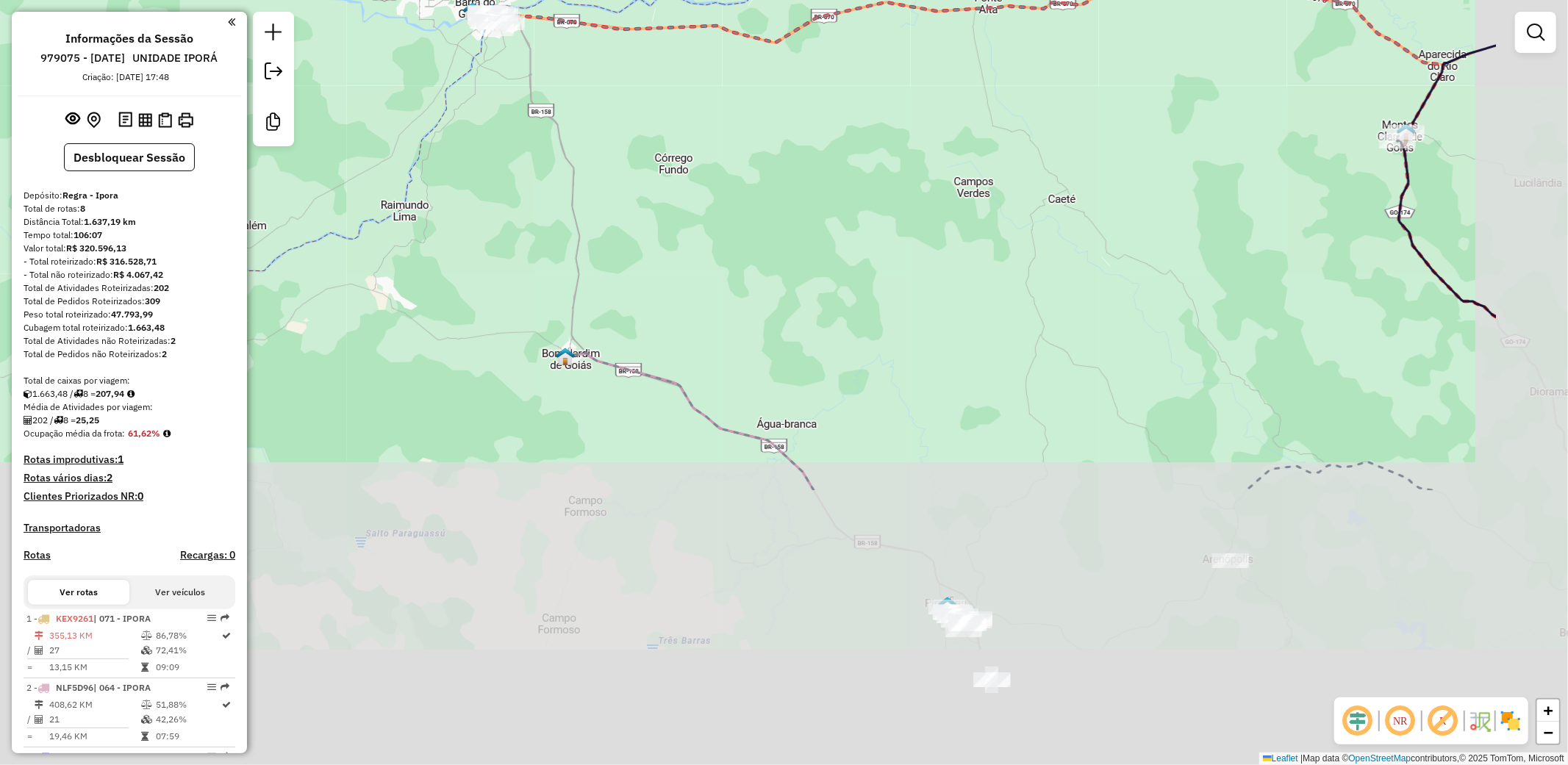
drag, startPoint x: 1092, startPoint y: 594, endPoint x: 850, endPoint y: 219, distance: 446.3
click at [850, 219] on div "Janela de atendimento Grade de atendimento Capacidade Transportadoras Veículos …" at bounding box center [784, 382] width 1568 height 765
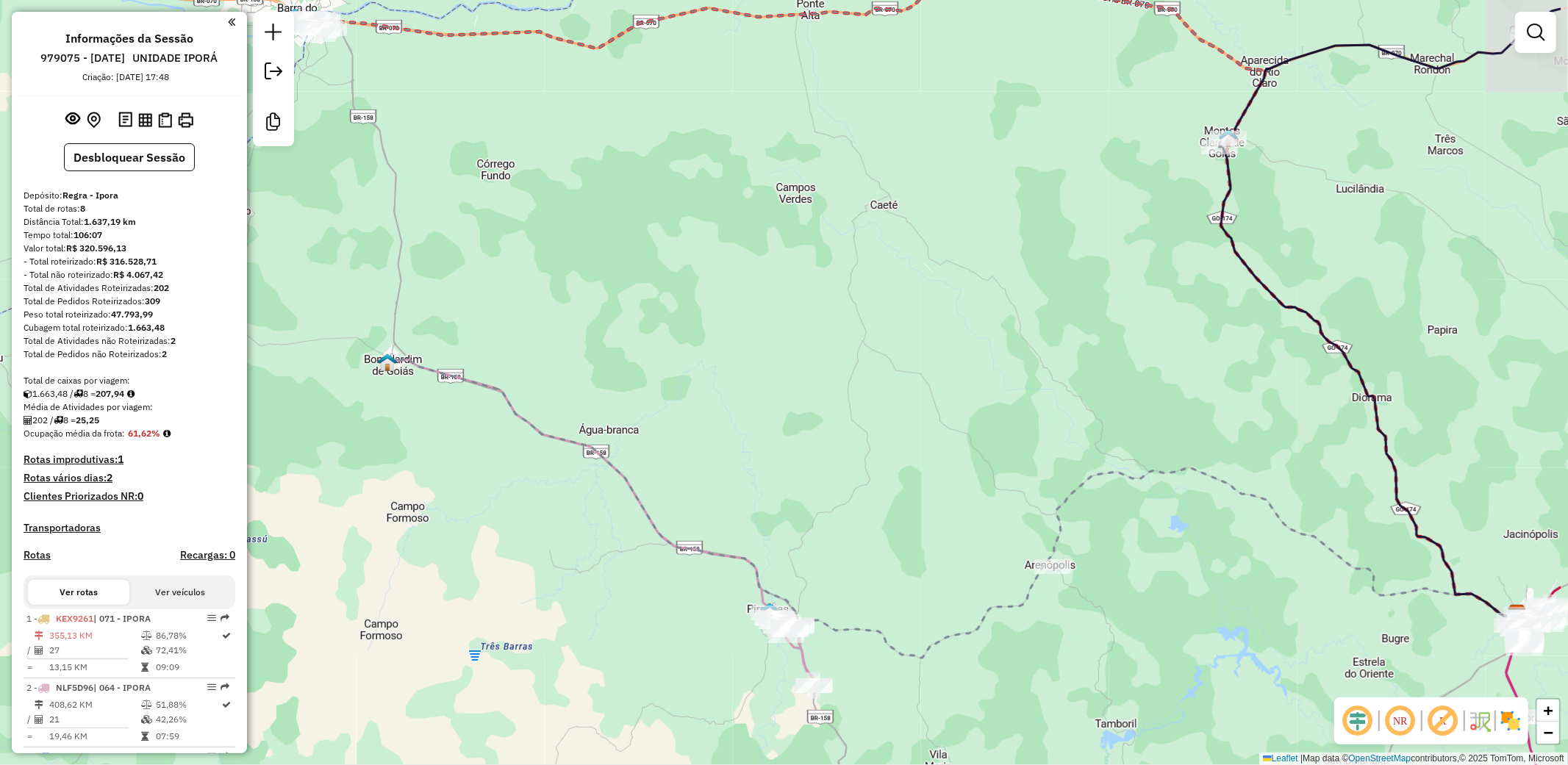
drag, startPoint x: 1076, startPoint y: 378, endPoint x: 931, endPoint y: 412, distance: 148.9
click at [931, 412] on div "Janela de atendimento Grade de atendimento Capacidade Transportadoras Veículos …" at bounding box center [784, 382] width 1568 height 765
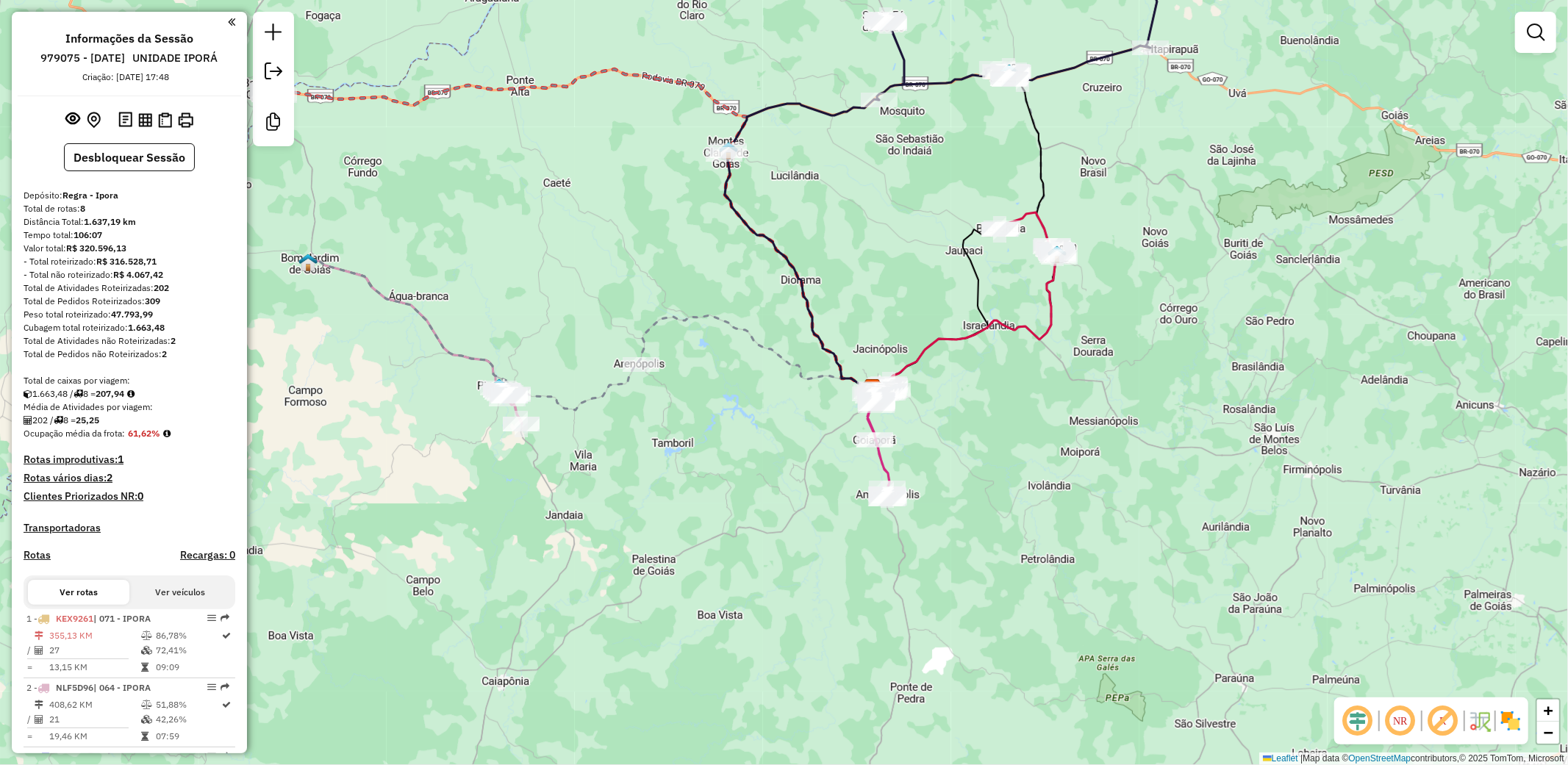
drag, startPoint x: 958, startPoint y: 403, endPoint x: 608, endPoint y: 280, distance: 371.0
click at [608, 280] on div "Janela de atendimento Grade de atendimento Capacidade Transportadoras Veículos …" at bounding box center [784, 382] width 1568 height 765
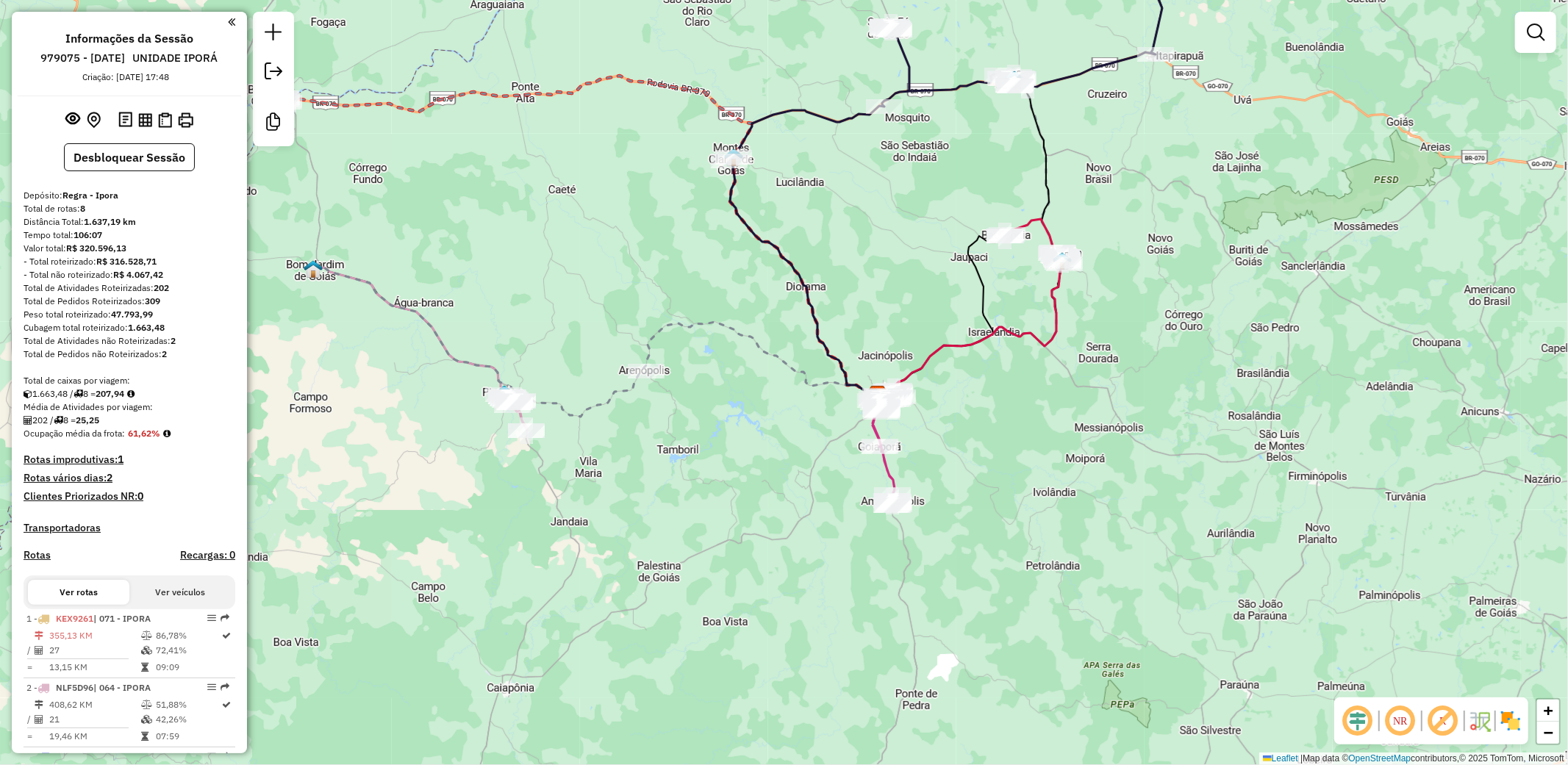
drag, startPoint x: 608, startPoint y: 280, endPoint x: 613, endPoint y: 287, distance: 8.6
click at [613, 287] on div "Janela de atendimento Grade de atendimento Capacidade Transportadoras Veículos …" at bounding box center [784, 382] width 1568 height 765
